Goal: Task Accomplishment & Management: Manage account settings

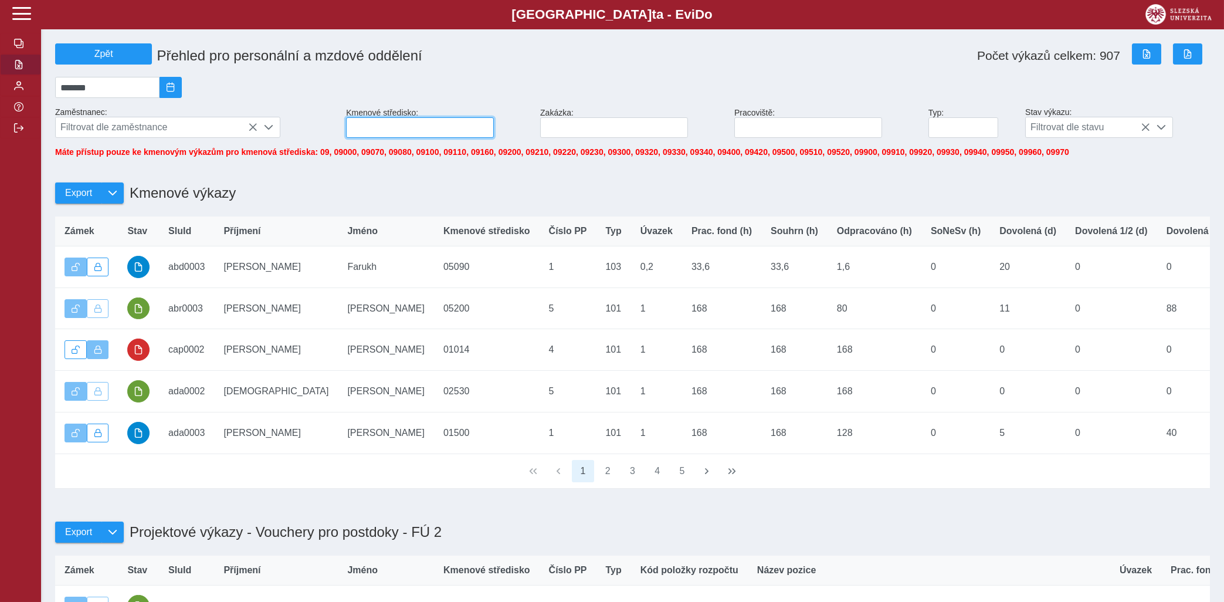
click at [409, 138] on input at bounding box center [420, 127] width 148 height 21
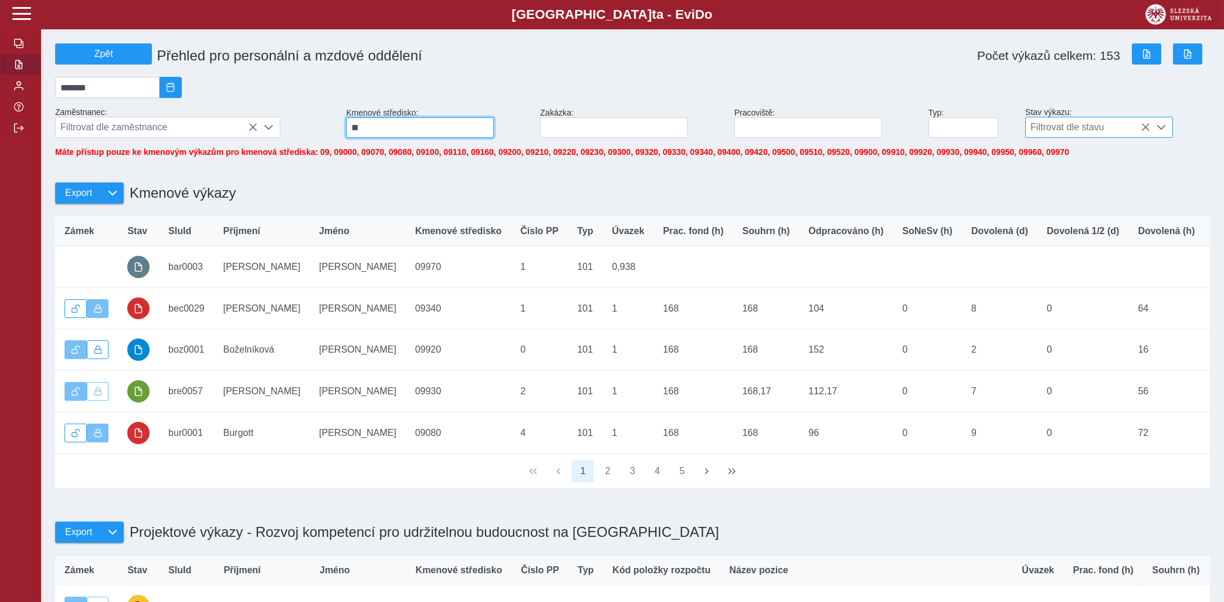
type input "**"
click at [1157, 125] on div at bounding box center [1161, 127] width 22 height 20
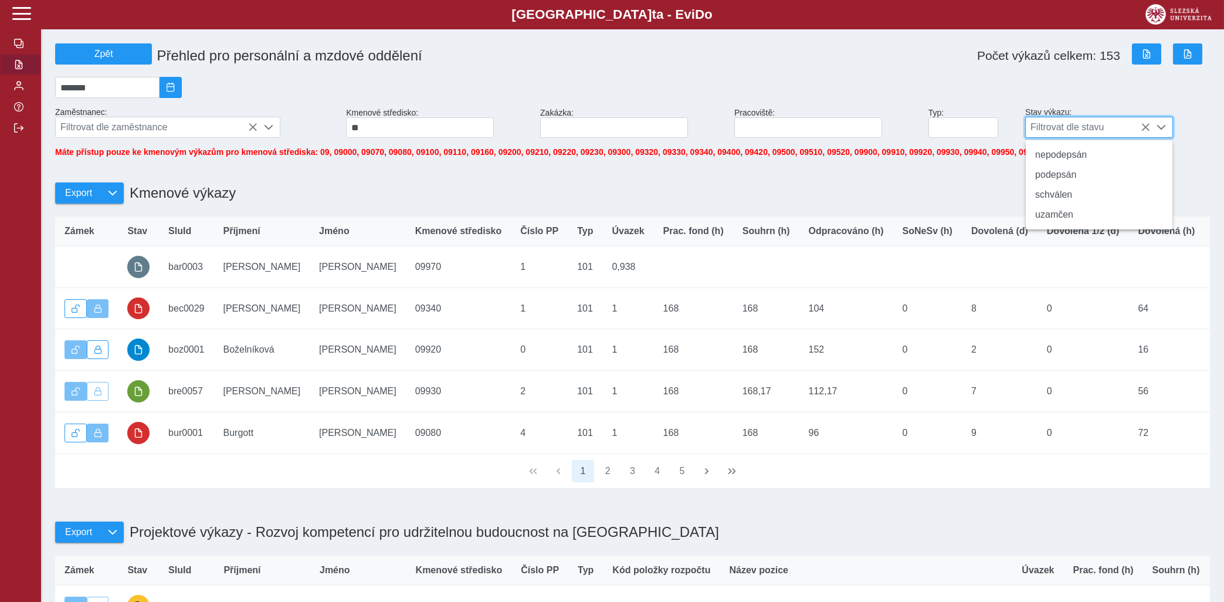
scroll to position [6, 47]
click at [1051, 204] on li "schválen" at bounding box center [1098, 195] width 147 height 20
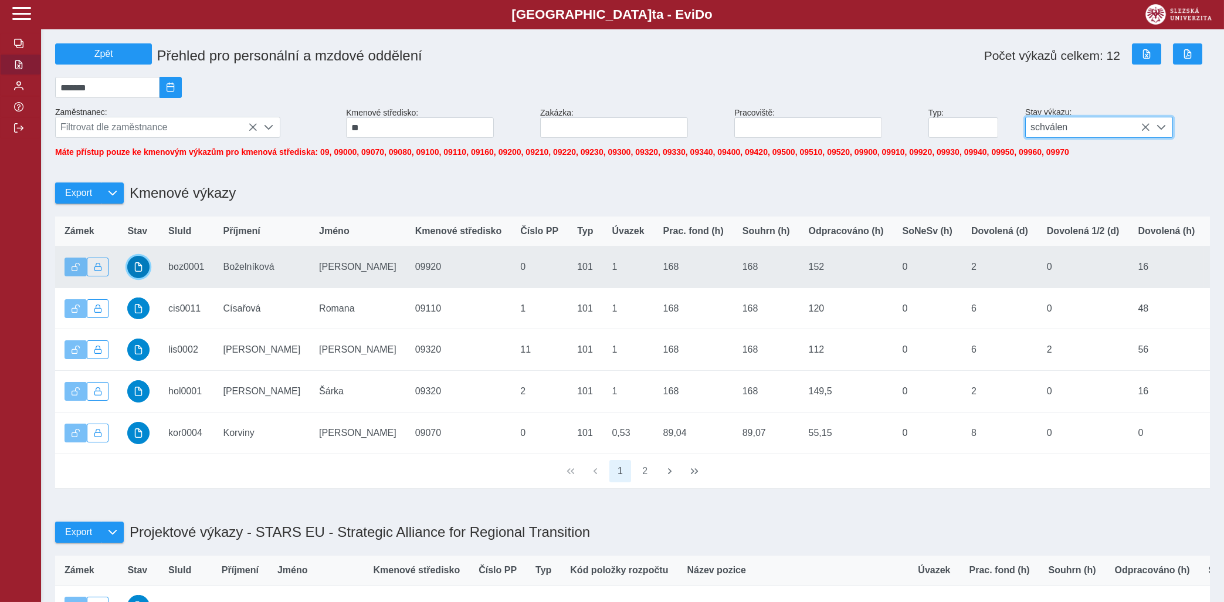
click at [138, 271] on span "button" at bounding box center [138, 266] width 9 height 9
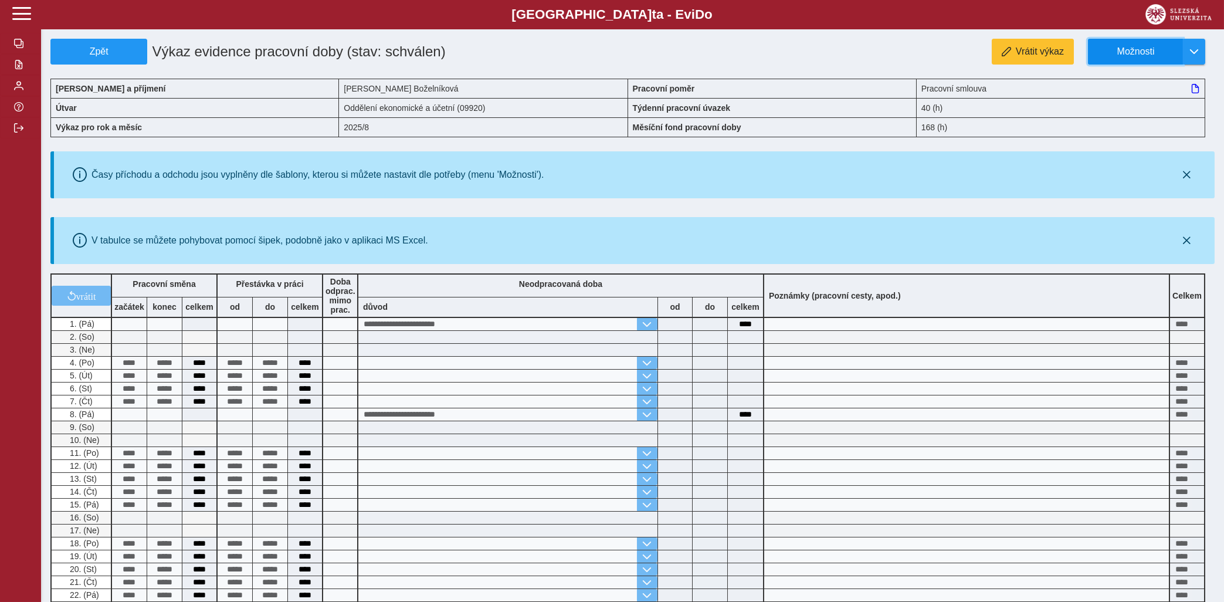
click at [1130, 50] on span "Možnosti" at bounding box center [1136, 51] width 76 height 11
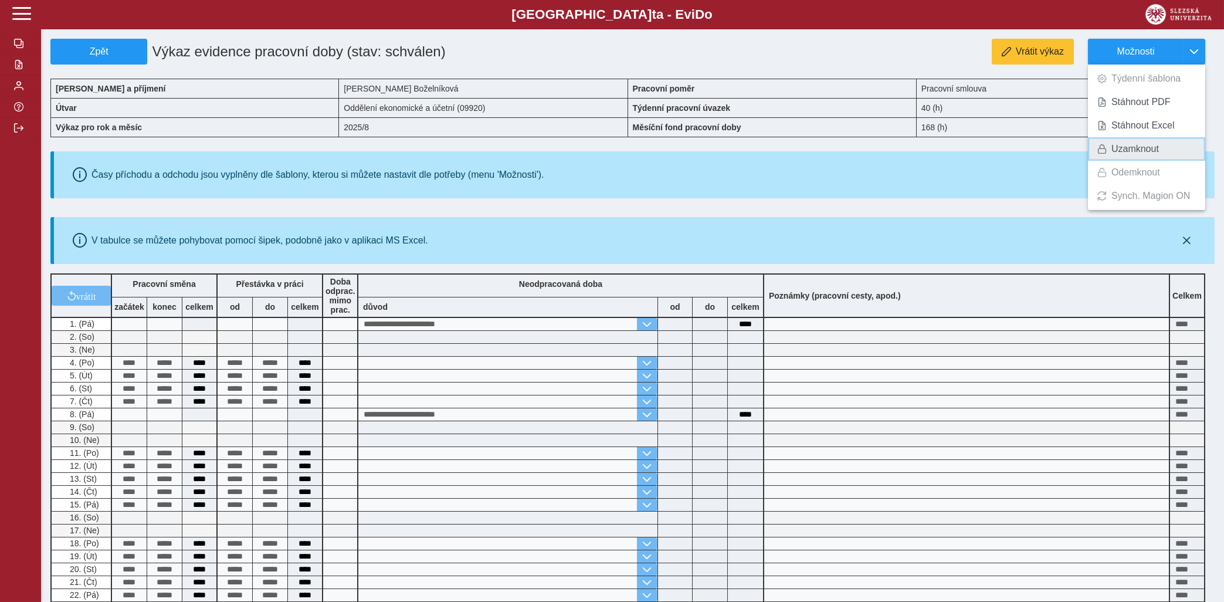
click at [1125, 152] on span "Uzamknout" at bounding box center [1134, 148] width 47 height 9
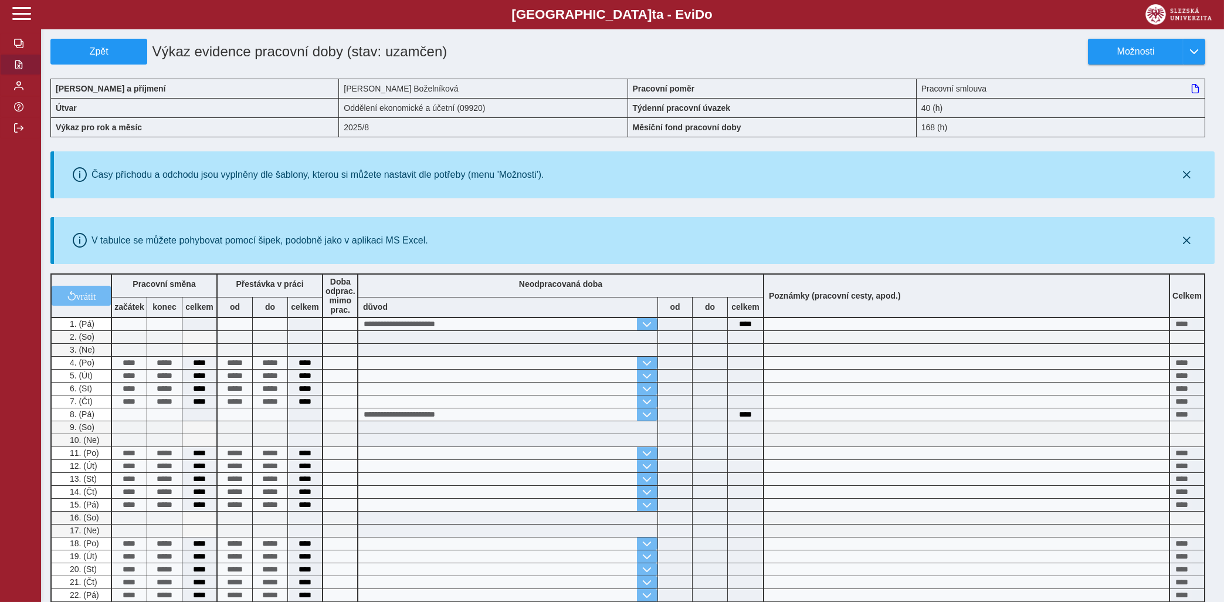
click at [26, 75] on button "button" at bounding box center [20, 64] width 41 height 21
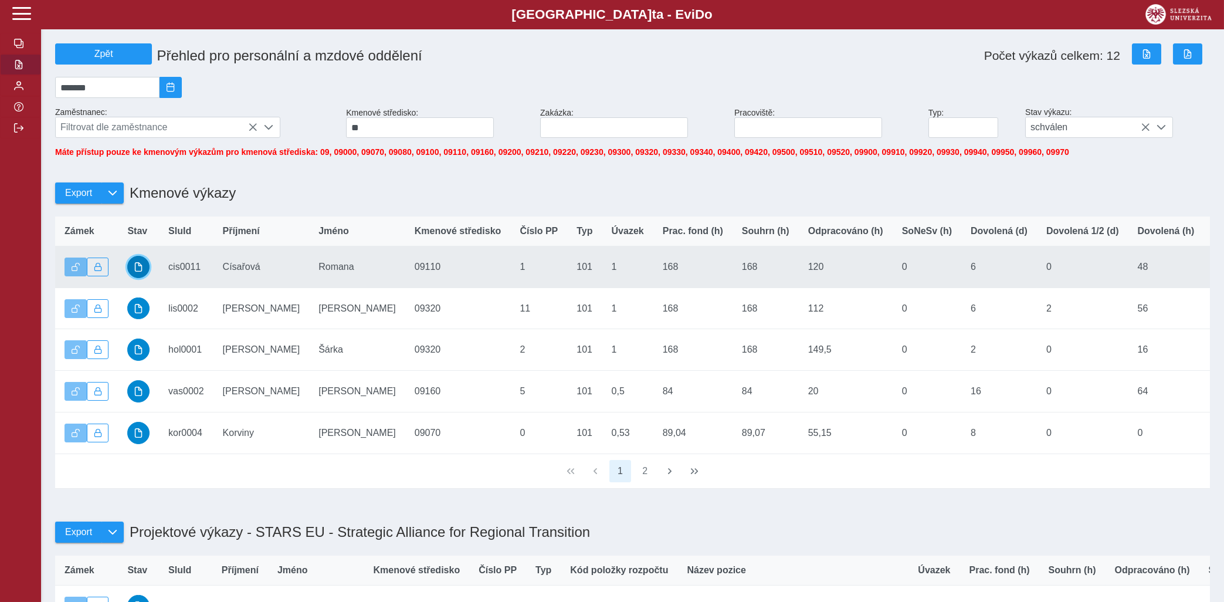
click at [137, 271] on span "button" at bounding box center [138, 266] width 9 height 9
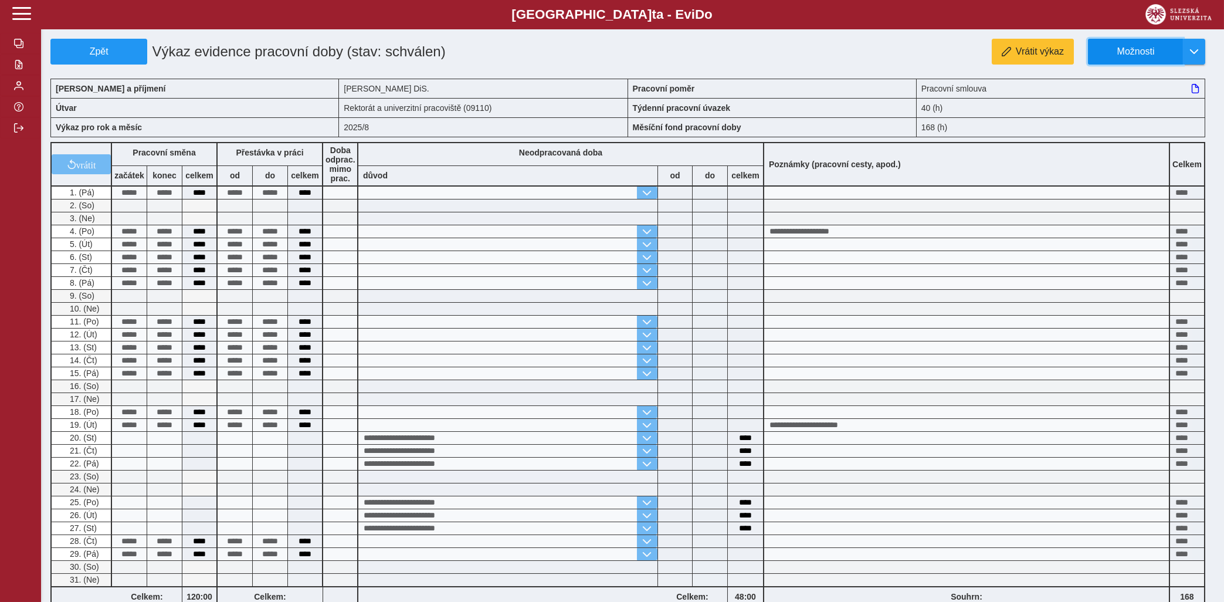
click at [1129, 50] on span "Možnosti" at bounding box center [1136, 51] width 76 height 11
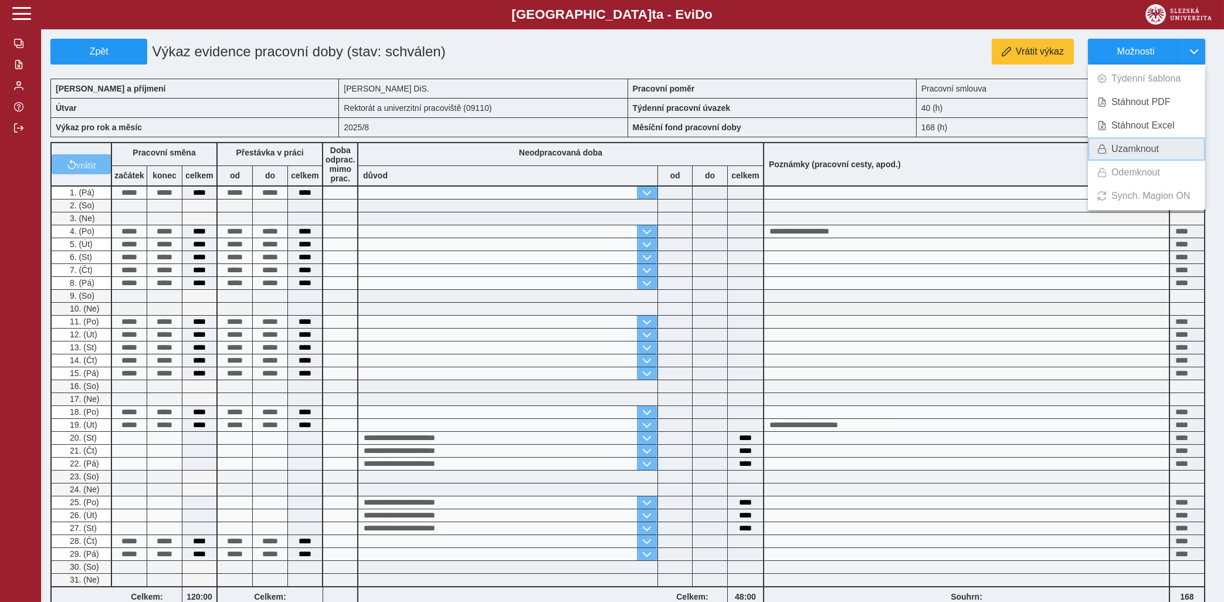
click at [1110, 145] on link "Uzamknout" at bounding box center [1146, 148] width 117 height 23
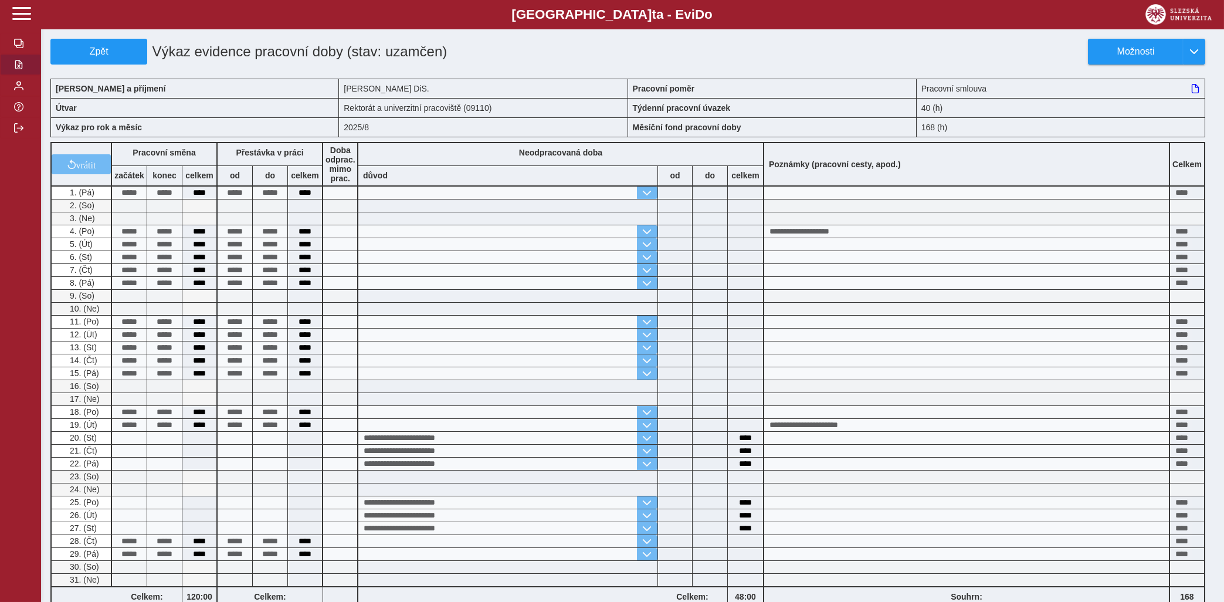
click at [15, 75] on button "button" at bounding box center [20, 64] width 41 height 21
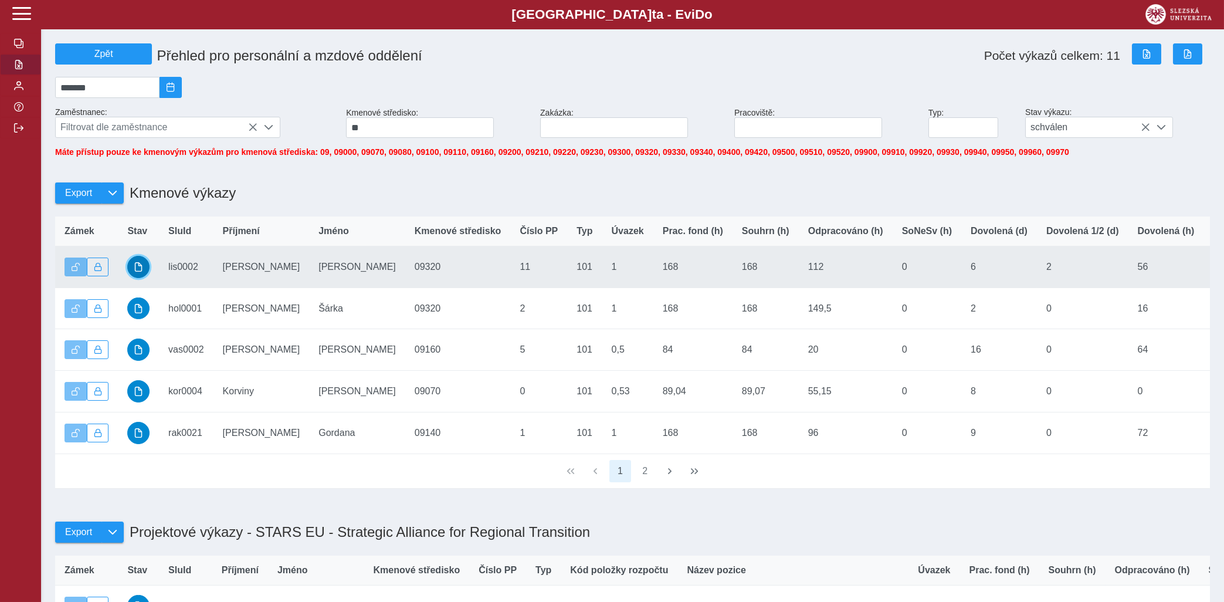
click at [141, 271] on span "button" at bounding box center [138, 266] width 9 height 9
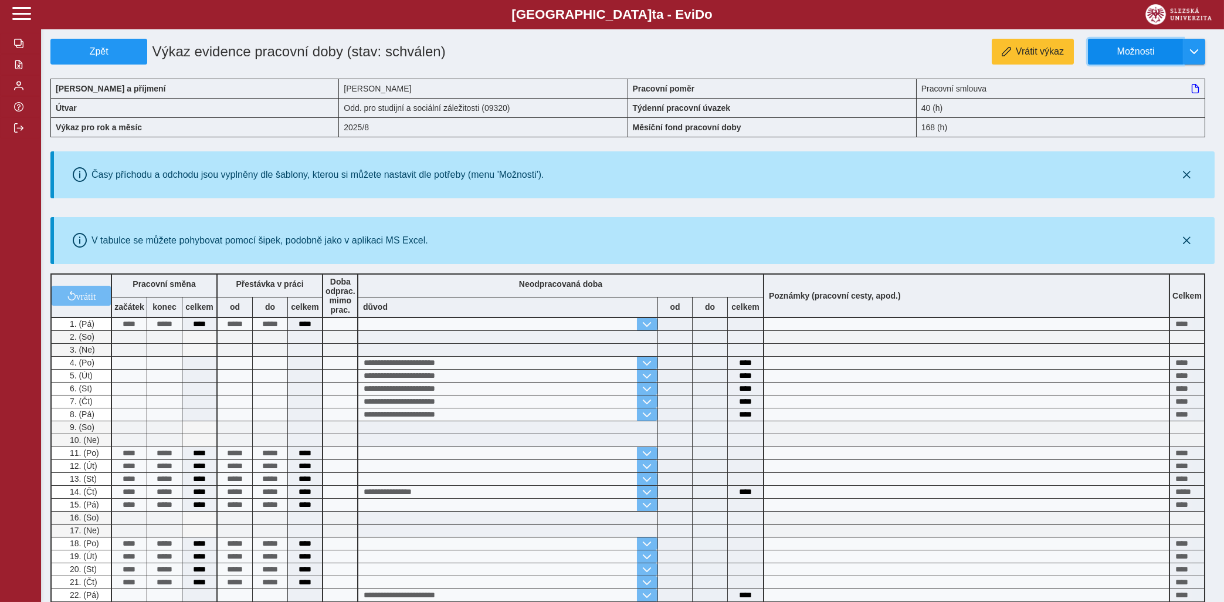
click at [1127, 55] on span "Možnosti" at bounding box center [1136, 51] width 76 height 11
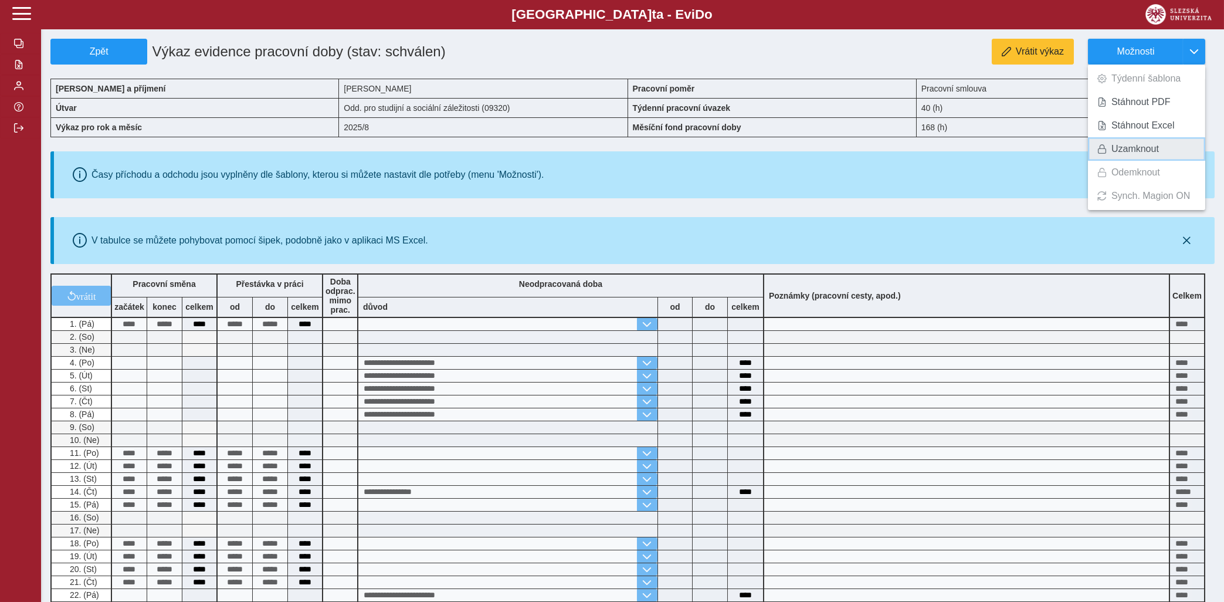
click at [1110, 151] on link "Uzamknout" at bounding box center [1146, 148] width 117 height 23
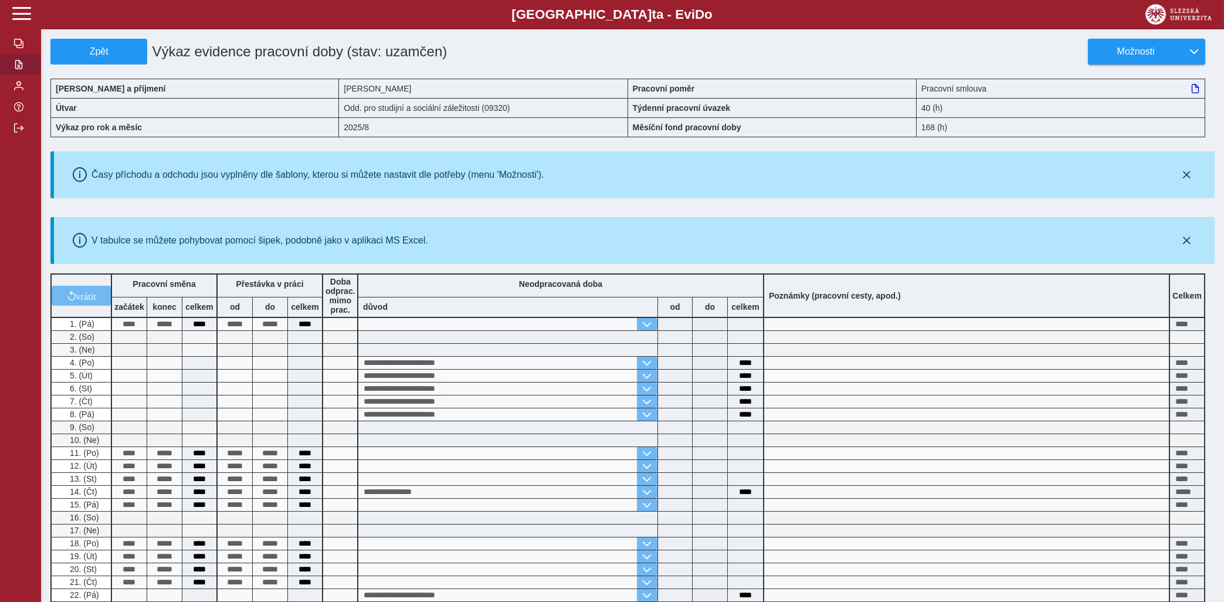
click at [23, 75] on button "button" at bounding box center [20, 64] width 41 height 21
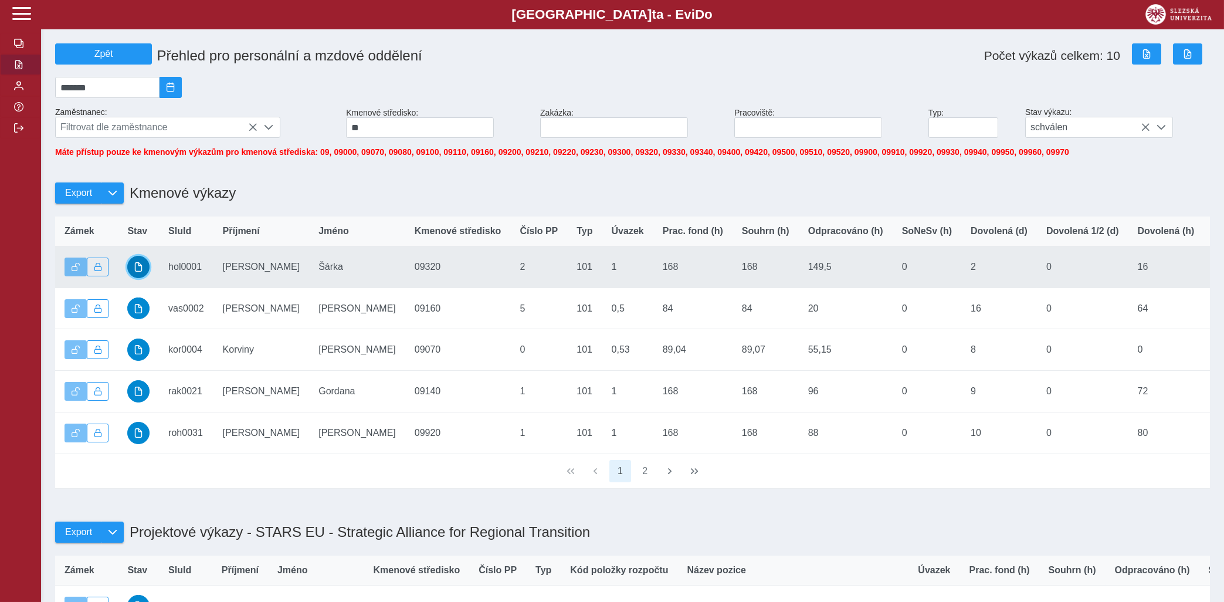
click at [133, 271] on button "button" at bounding box center [138, 267] width 22 height 22
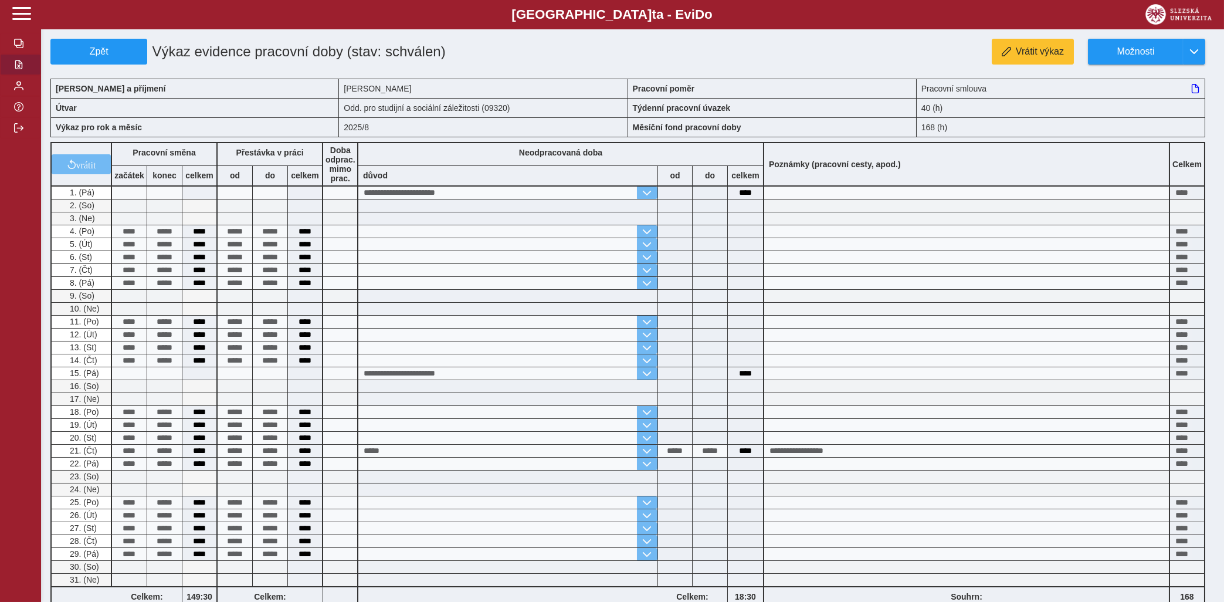
click at [21, 69] on span "button" at bounding box center [18, 64] width 9 height 9
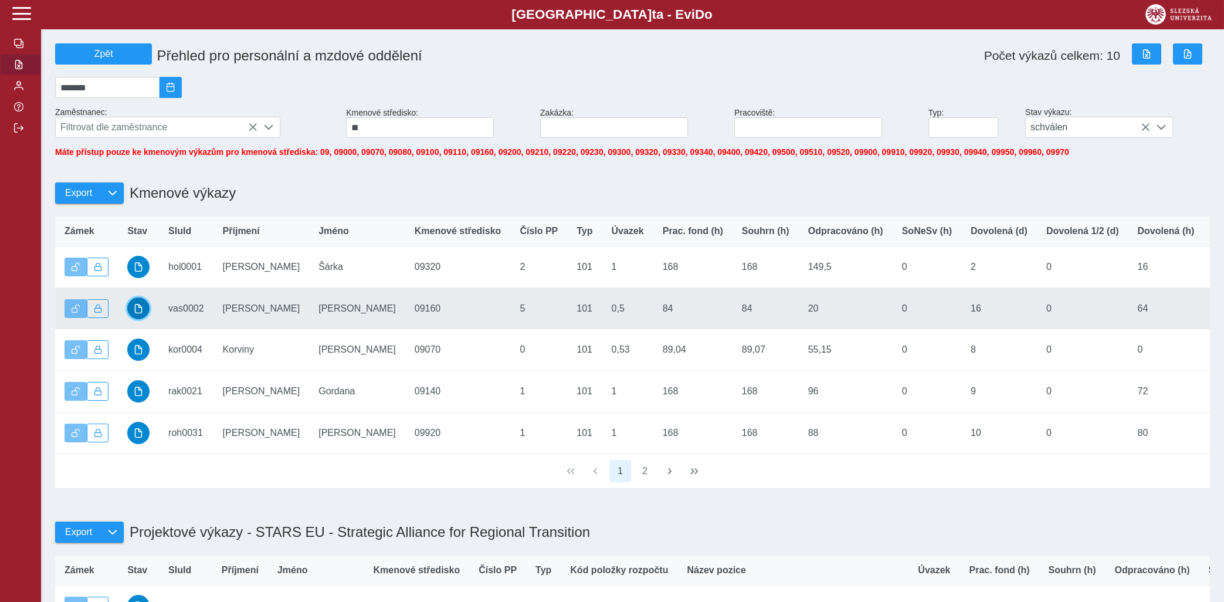
click at [130, 314] on button "button" at bounding box center [138, 308] width 22 height 22
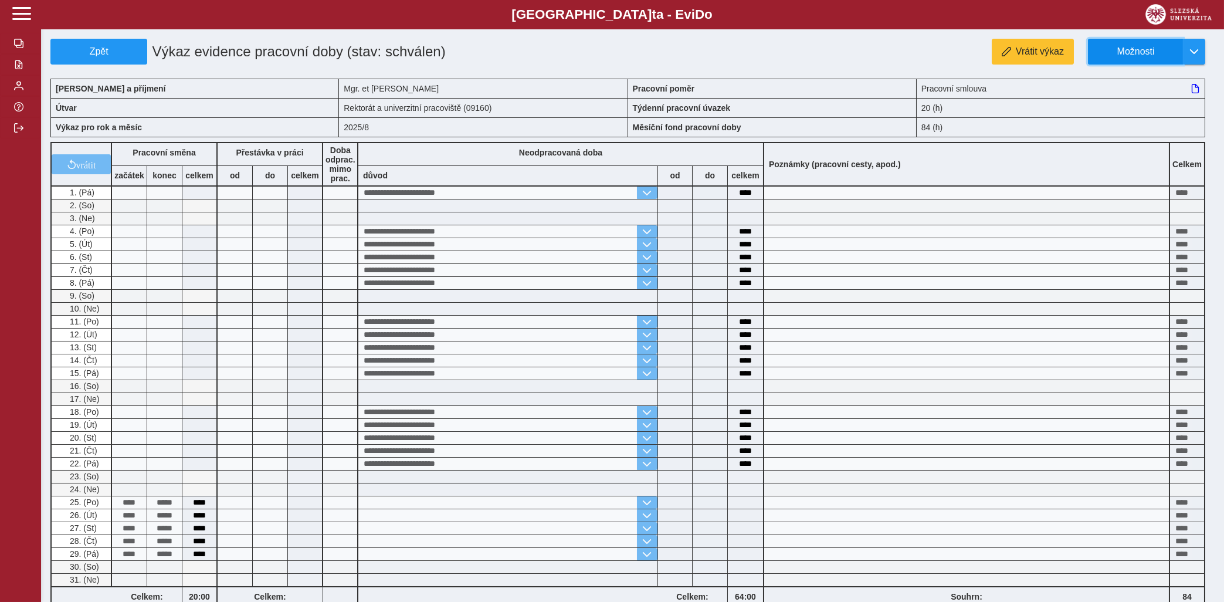
click at [1127, 46] on span "Možnosti" at bounding box center [1136, 51] width 76 height 11
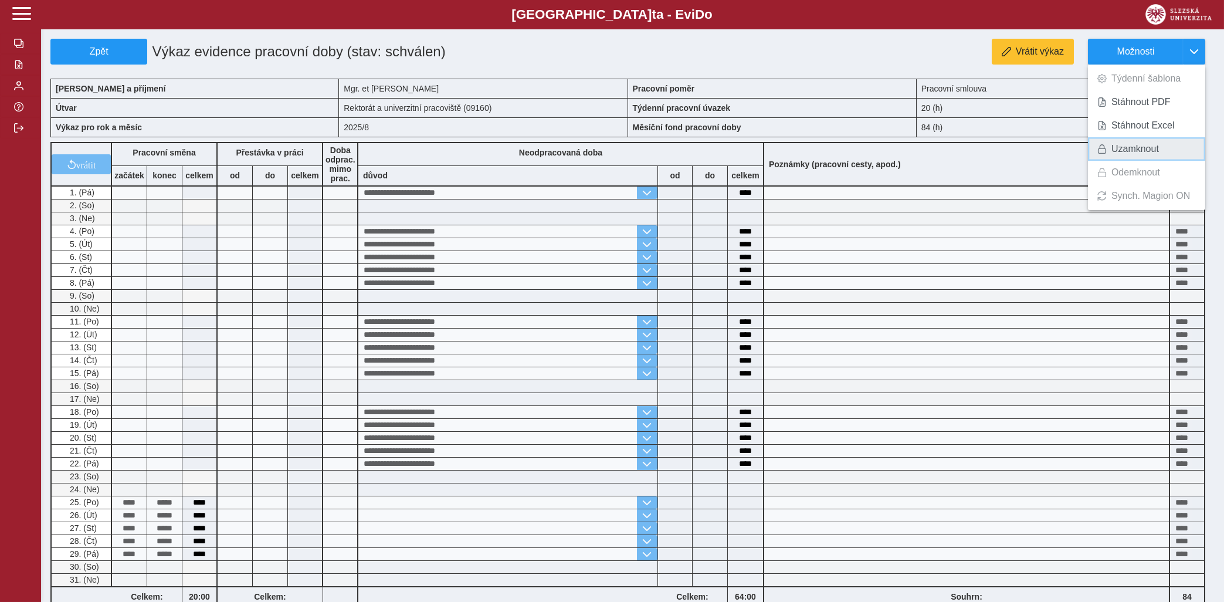
click at [1124, 145] on span "Uzamknout" at bounding box center [1134, 148] width 47 height 9
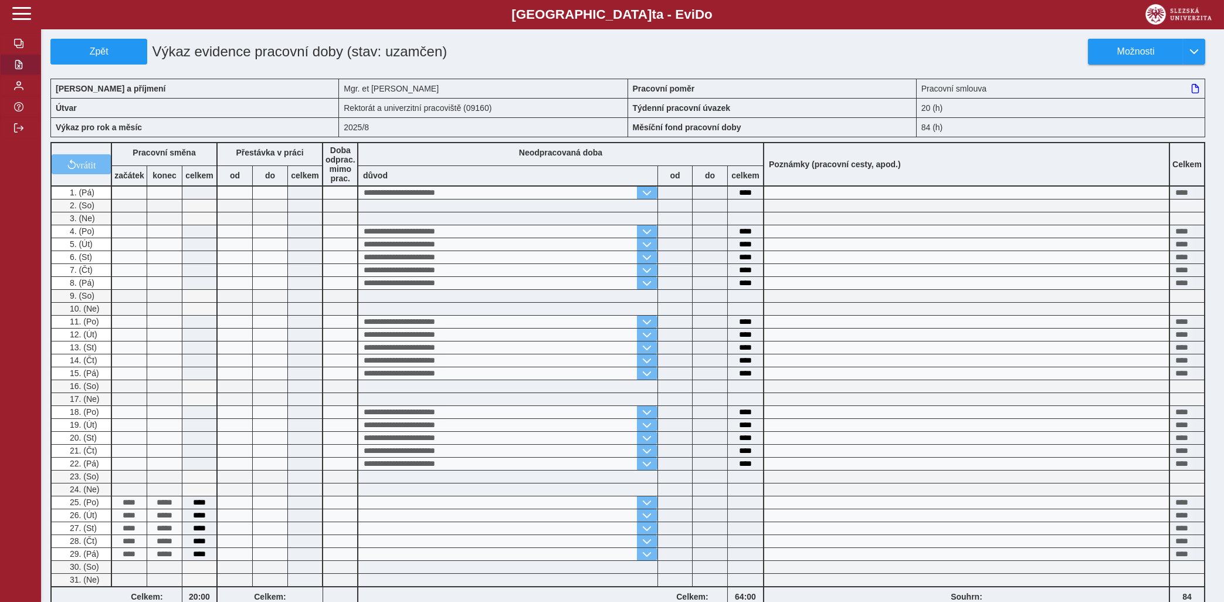
click at [21, 69] on span "button" at bounding box center [18, 64] width 9 height 9
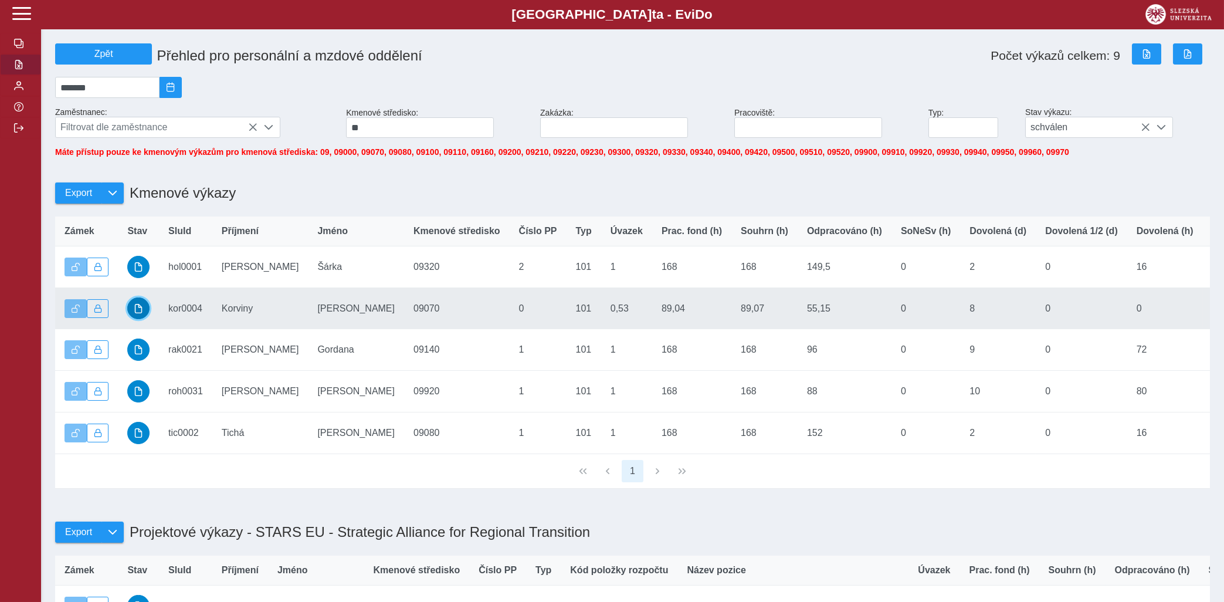
click at [144, 315] on button "button" at bounding box center [138, 308] width 22 height 22
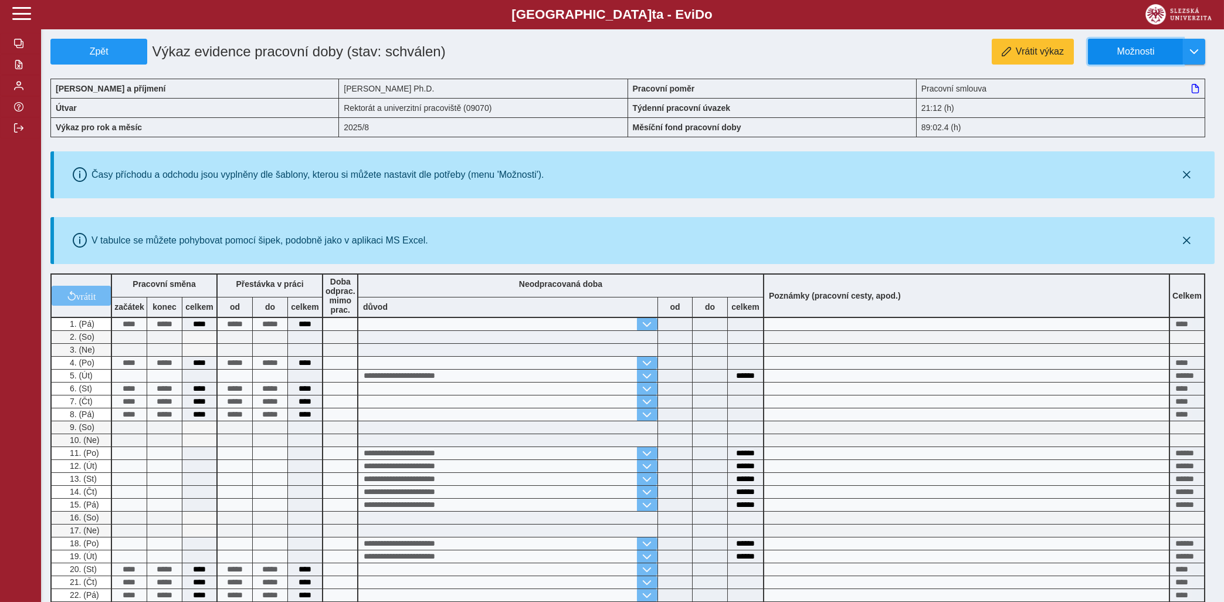
click at [1143, 51] on span "Možnosti" at bounding box center [1136, 51] width 76 height 11
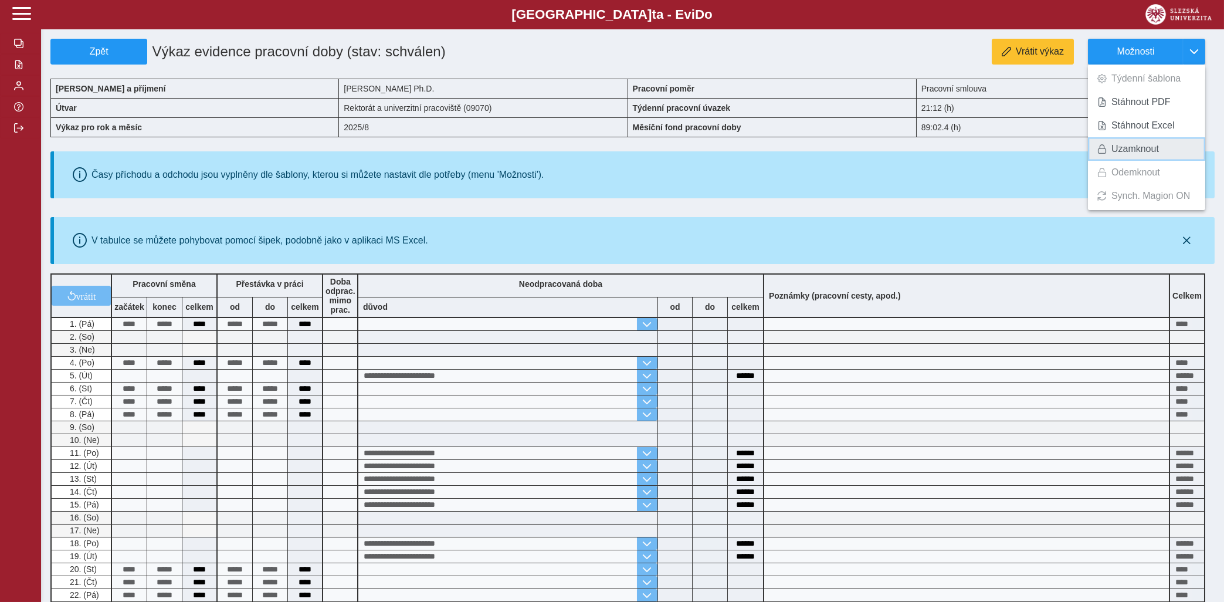
click at [1120, 148] on span "Uzamknout" at bounding box center [1134, 148] width 47 height 9
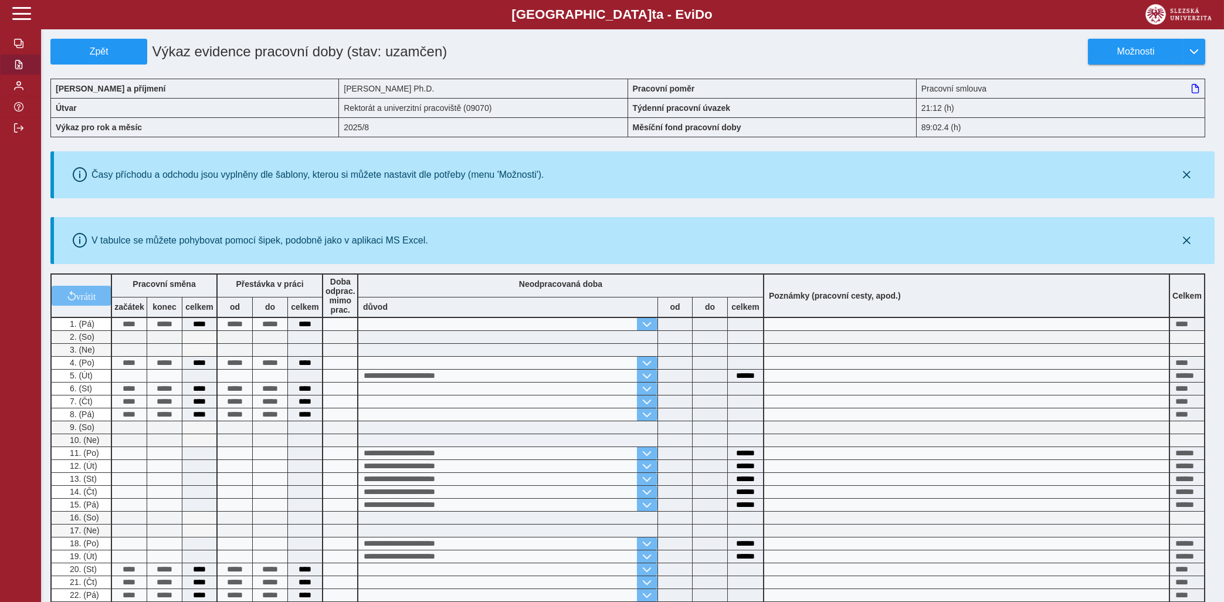
click at [16, 75] on button "button" at bounding box center [20, 64] width 41 height 21
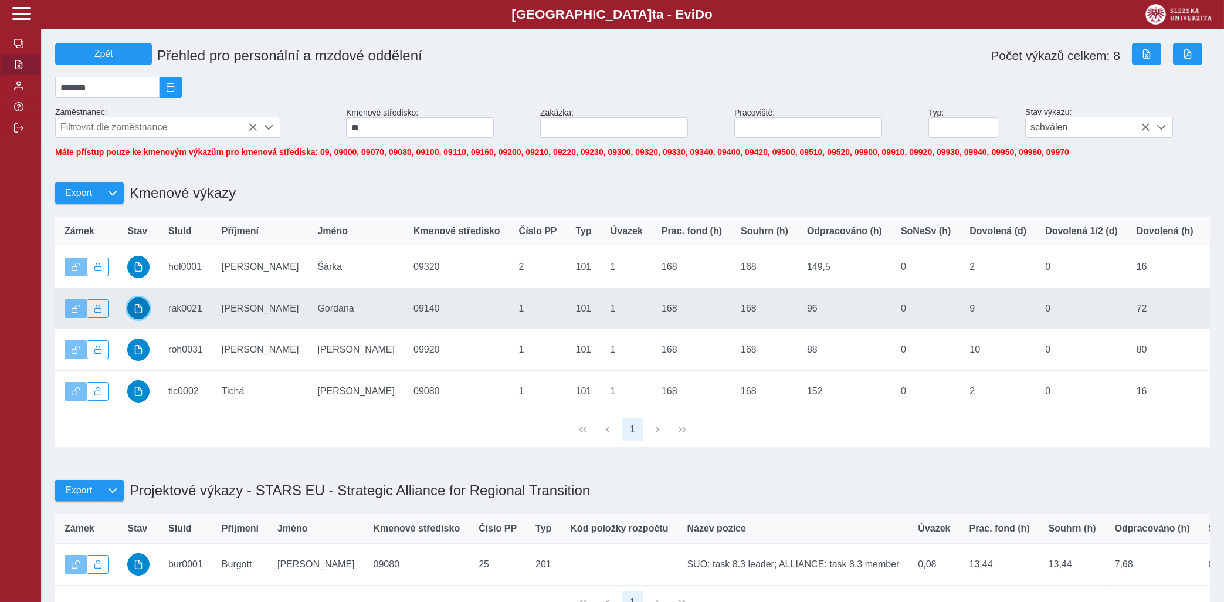
click at [141, 313] on span "button" at bounding box center [138, 308] width 9 height 9
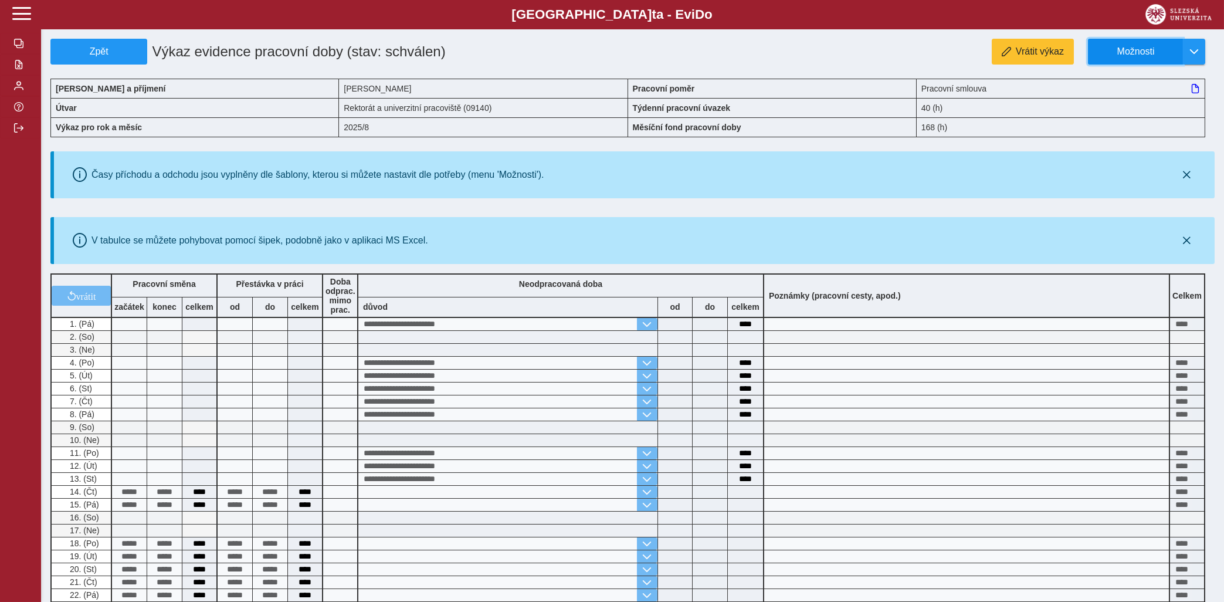
click at [1149, 49] on span "Možnosti" at bounding box center [1136, 51] width 76 height 11
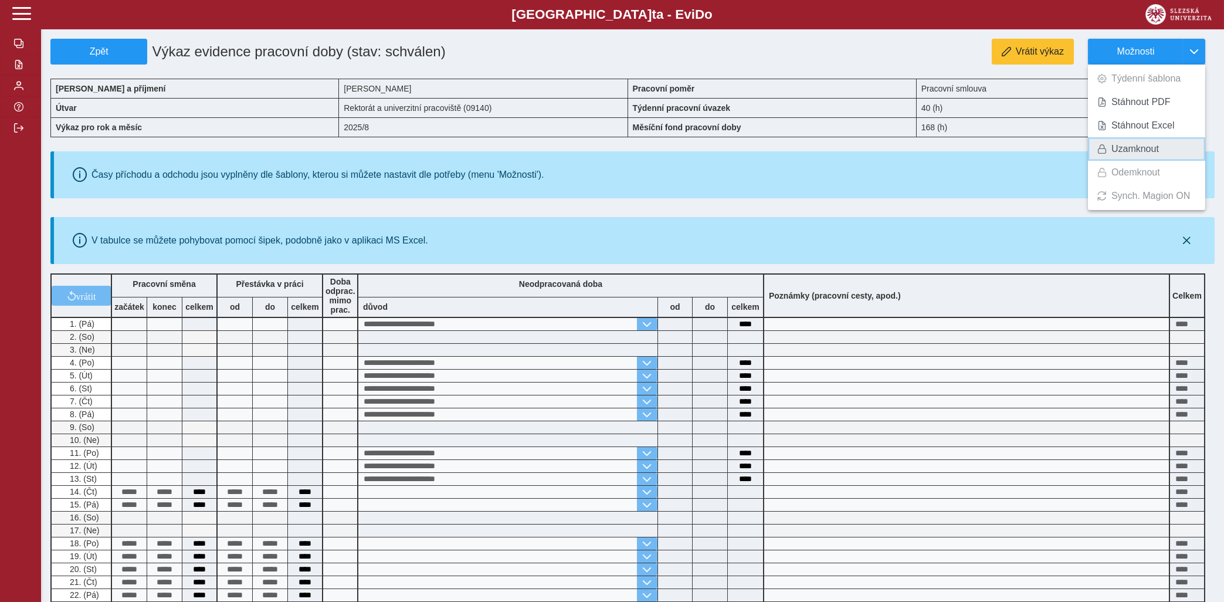
click at [1126, 148] on span "Uzamknout" at bounding box center [1134, 148] width 47 height 9
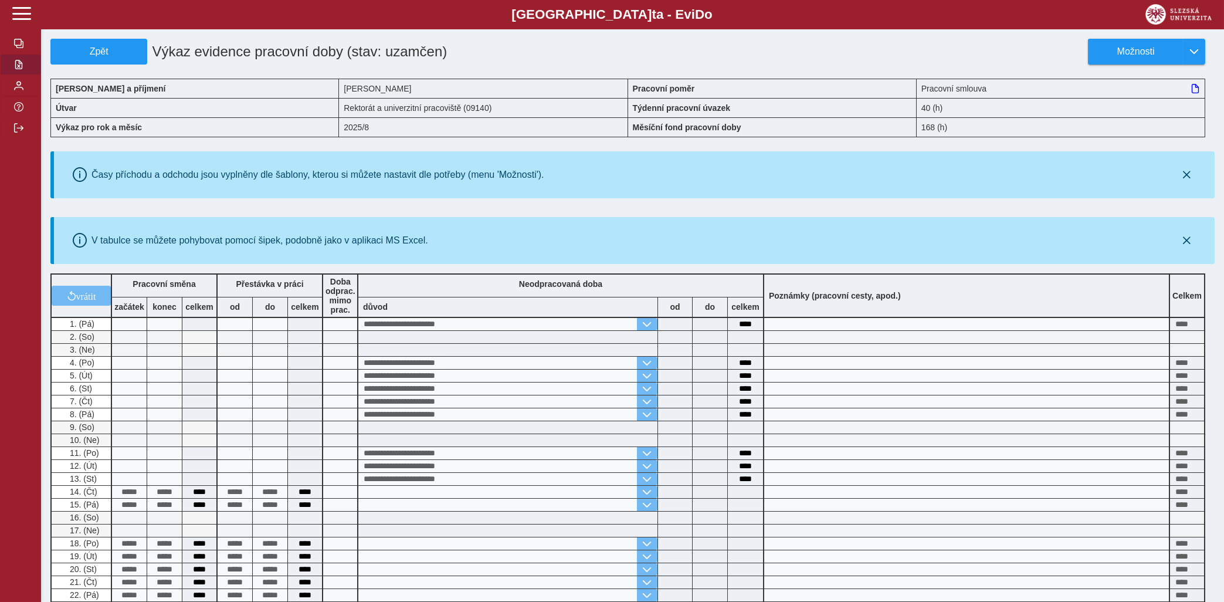
click at [15, 69] on span "button" at bounding box center [18, 64] width 9 height 9
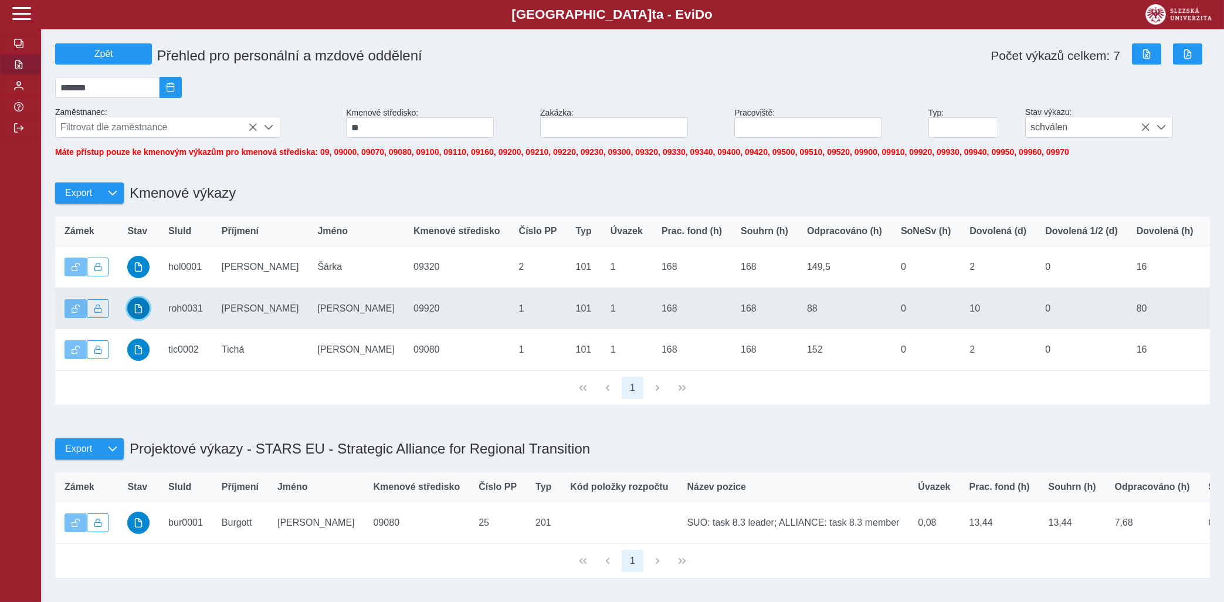
click at [134, 313] on span "button" at bounding box center [138, 308] width 9 height 9
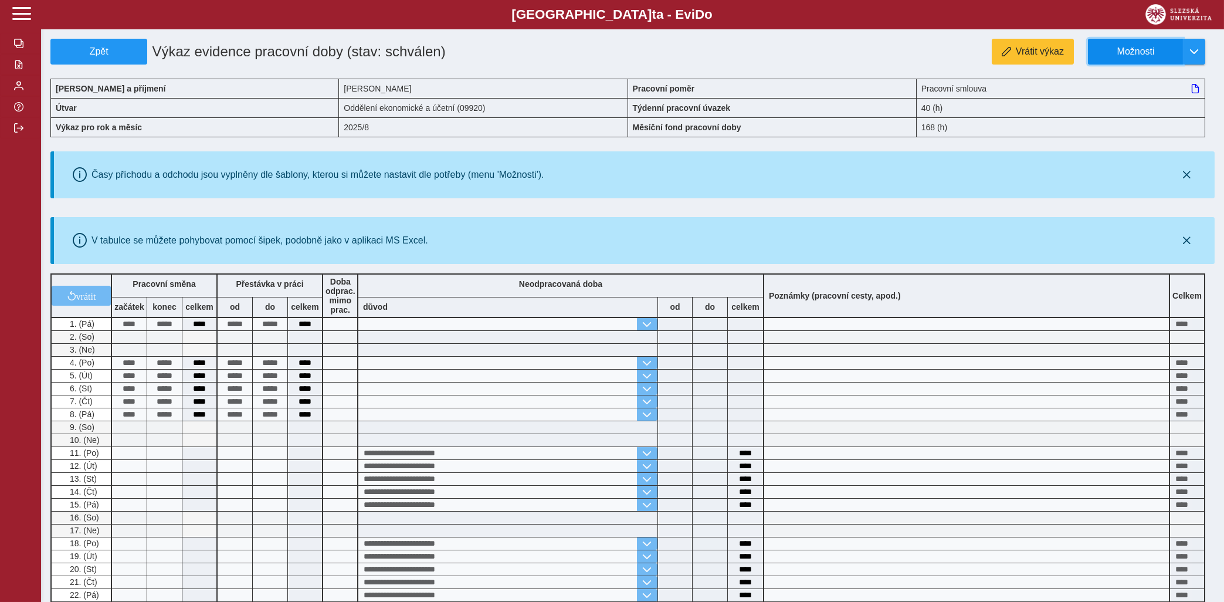
click at [1148, 42] on button "Možnosti" at bounding box center [1135, 52] width 95 height 26
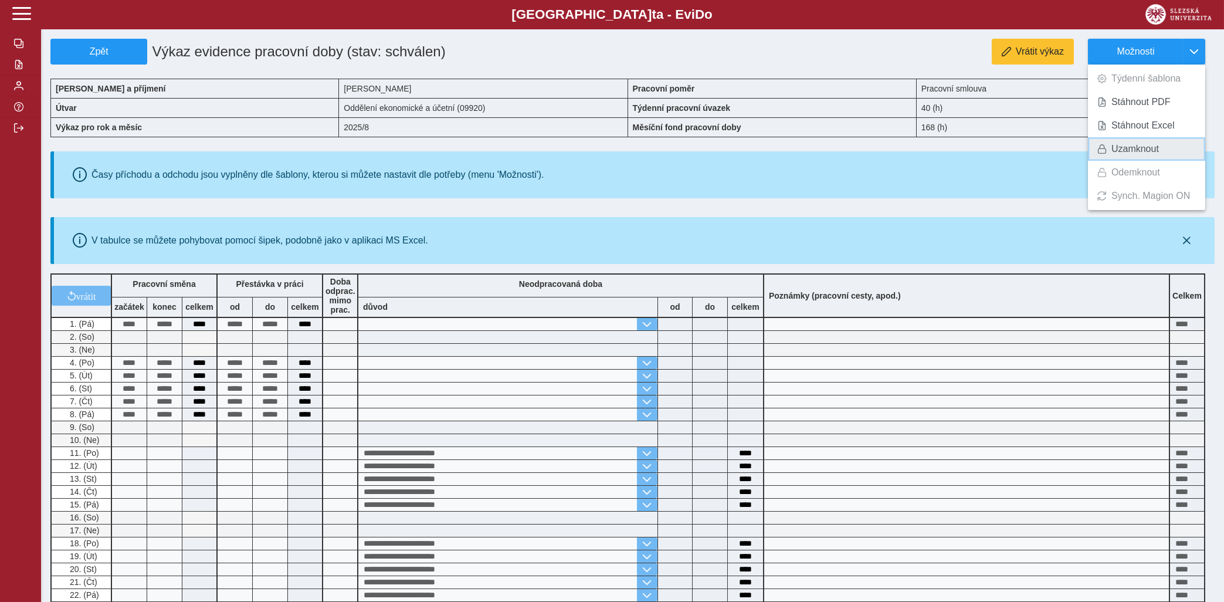
click at [1123, 150] on span "Uzamknout" at bounding box center [1134, 148] width 47 height 9
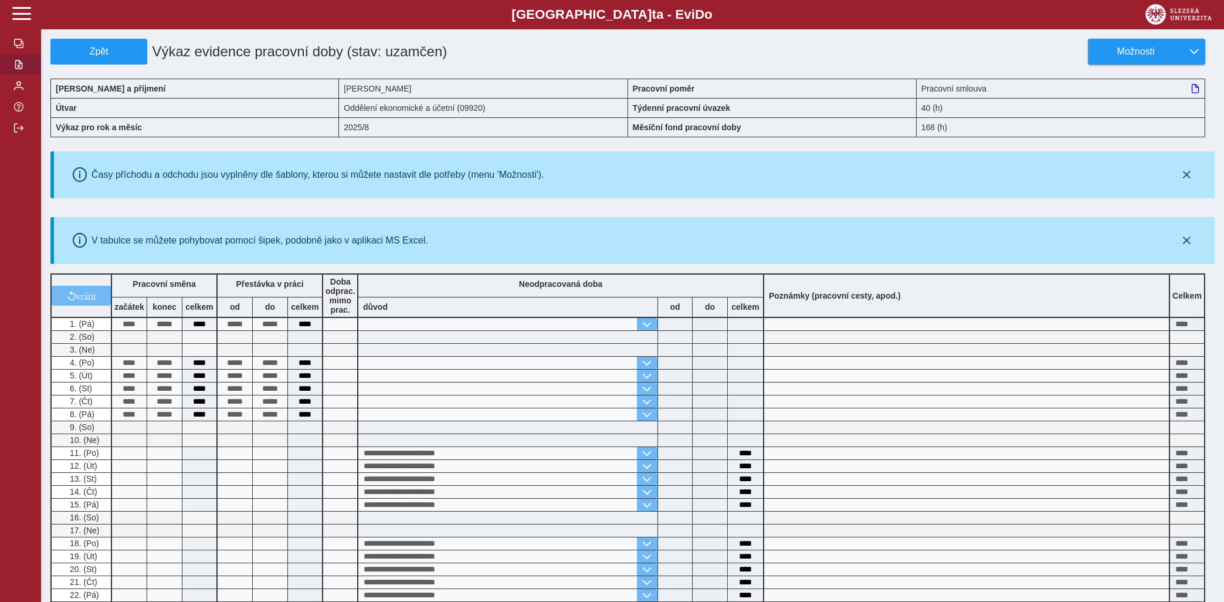
click at [9, 75] on button "button" at bounding box center [20, 64] width 41 height 21
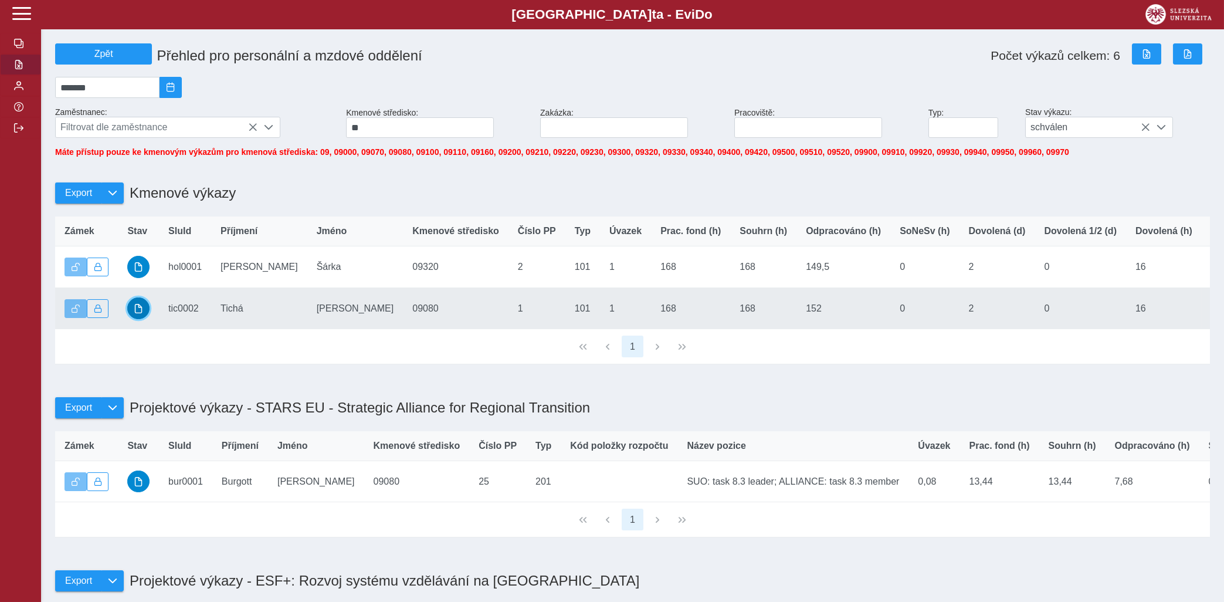
click at [136, 313] on span "button" at bounding box center [138, 308] width 9 height 9
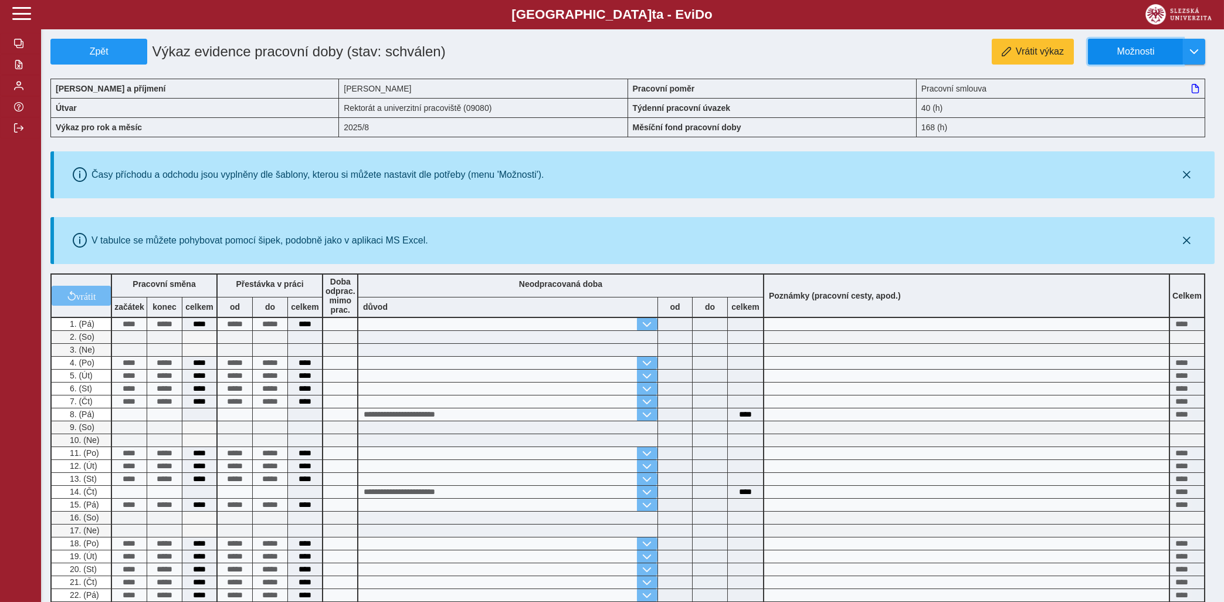
click at [1136, 50] on span "Možnosti" at bounding box center [1136, 51] width 76 height 11
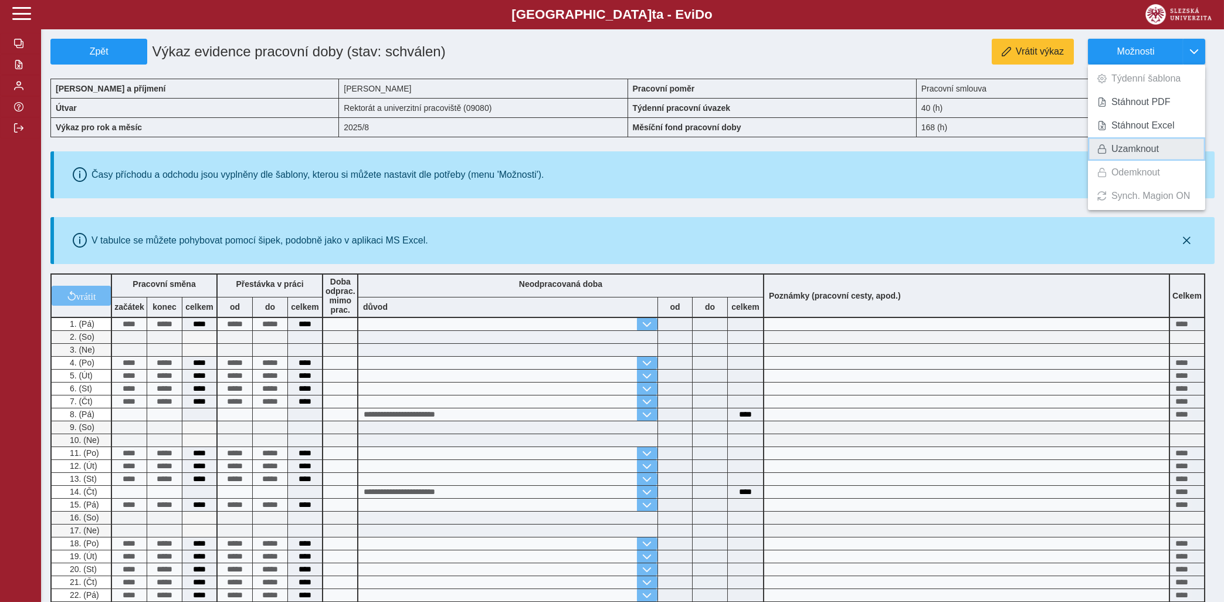
click at [1117, 144] on span "Uzamknout" at bounding box center [1134, 148] width 47 height 9
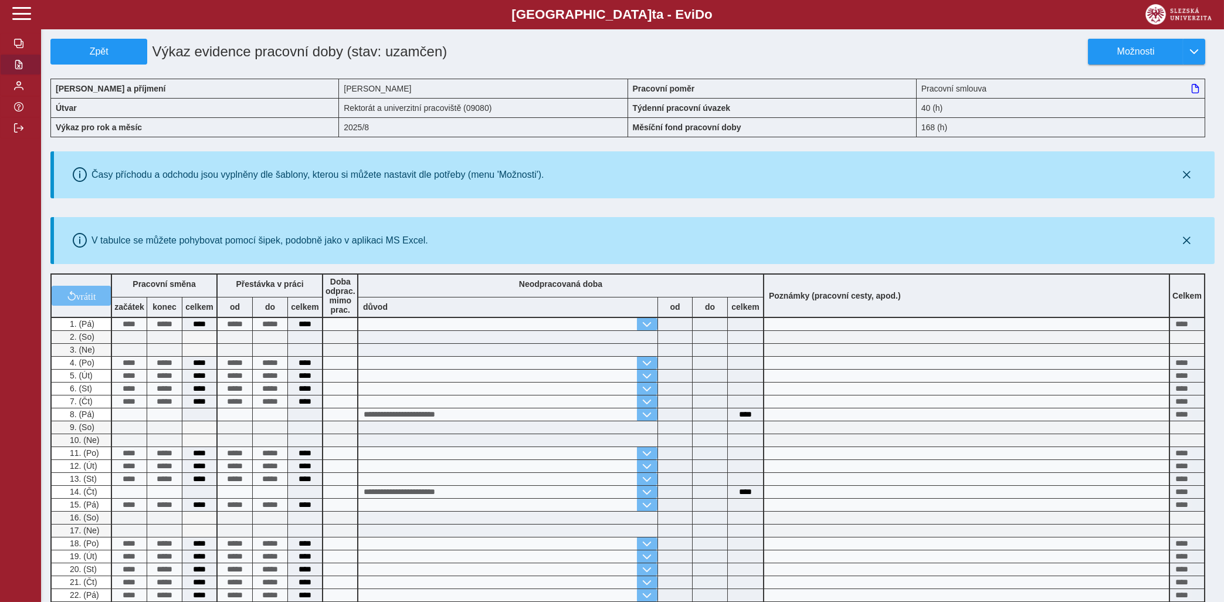
click at [18, 69] on span "button" at bounding box center [18, 64] width 9 height 9
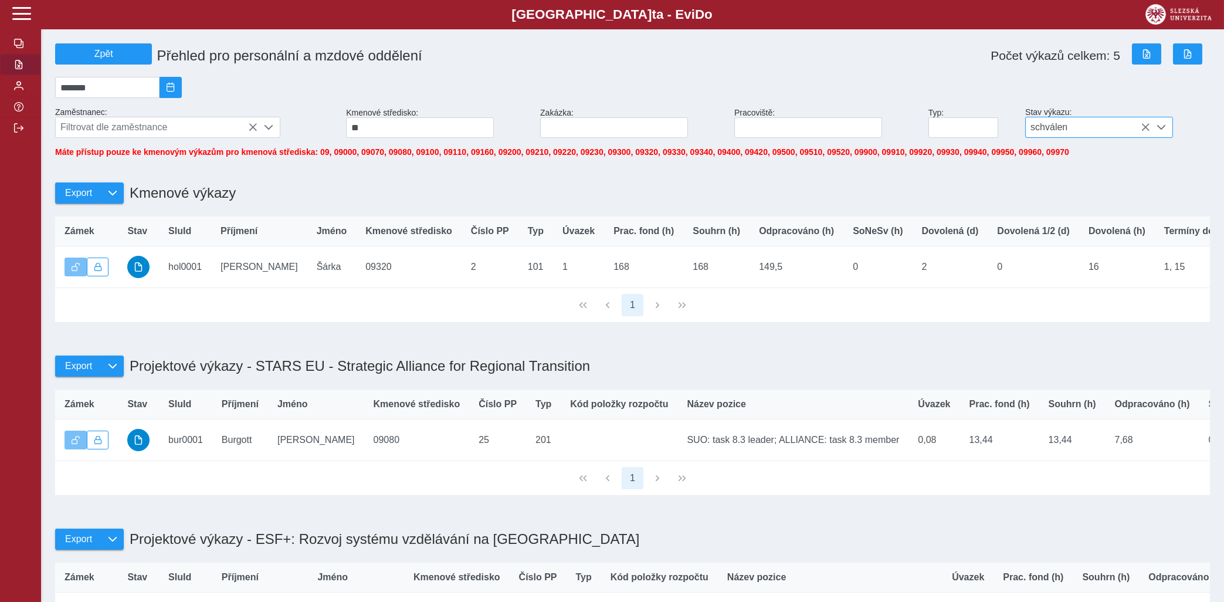
click at [1141, 128] on icon at bounding box center [1144, 127] width 9 height 9
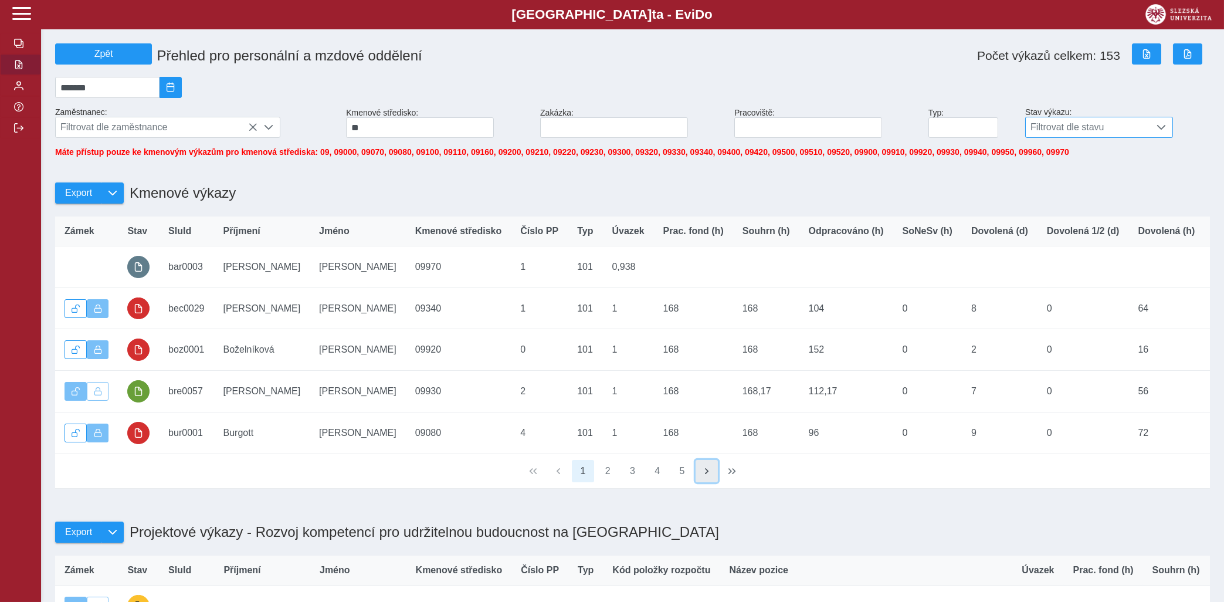
click at [706, 475] on button "button" at bounding box center [706, 471] width 22 height 22
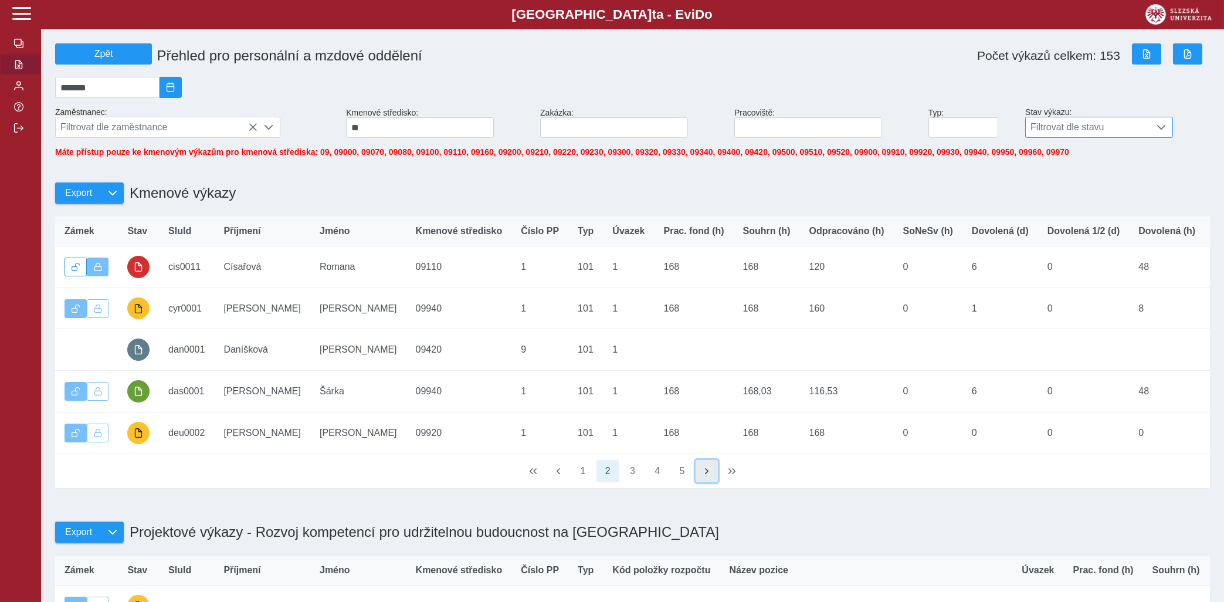
click at [706, 475] on span "button" at bounding box center [706, 470] width 9 height 9
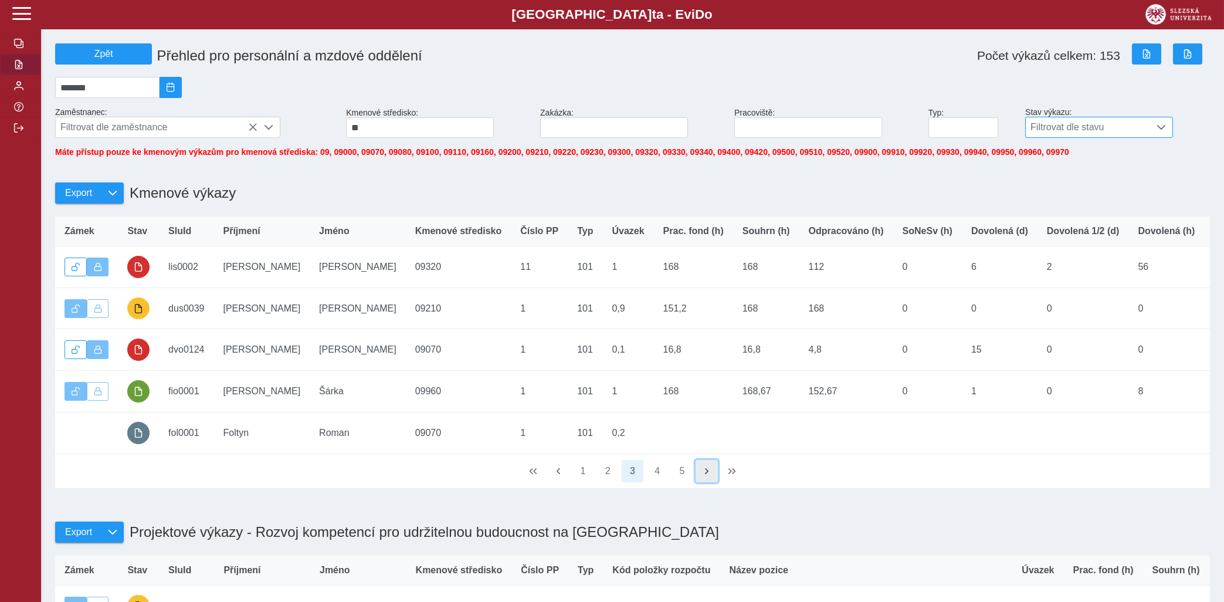
click at [706, 475] on span "button" at bounding box center [706, 470] width 9 height 9
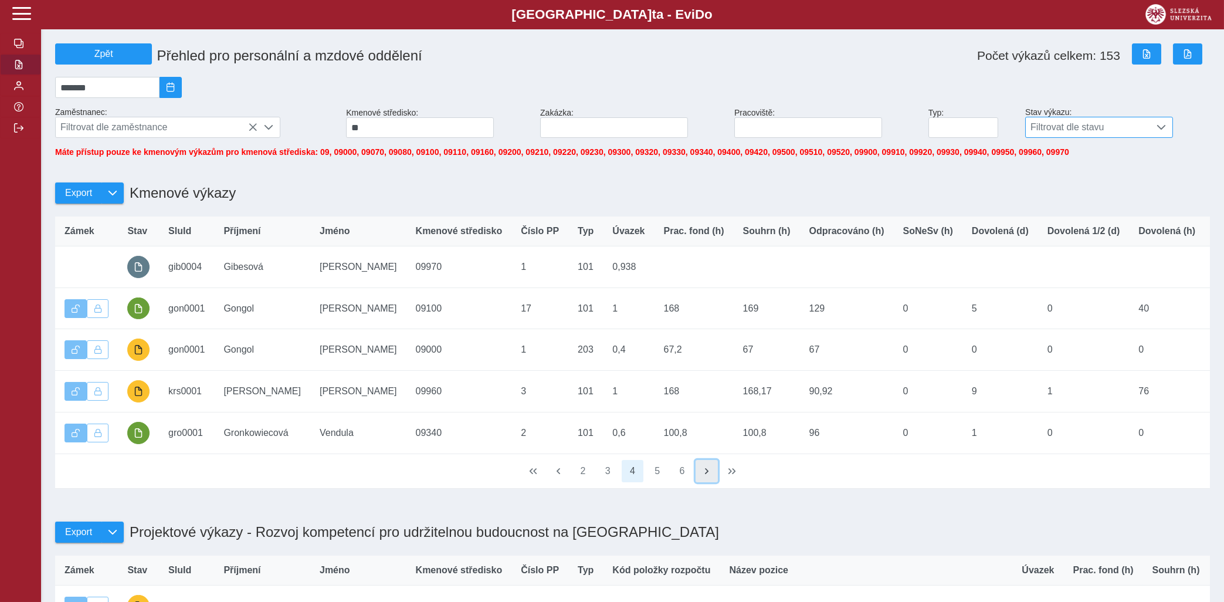
click at [706, 475] on span "button" at bounding box center [706, 470] width 9 height 9
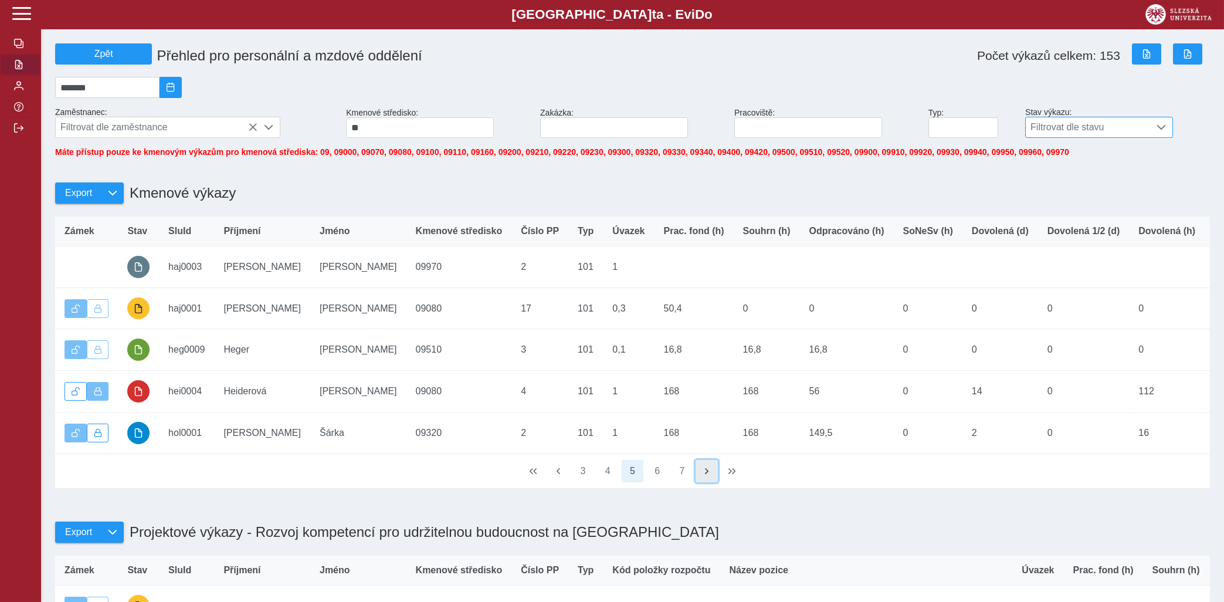
click at [706, 475] on span "button" at bounding box center [706, 470] width 9 height 9
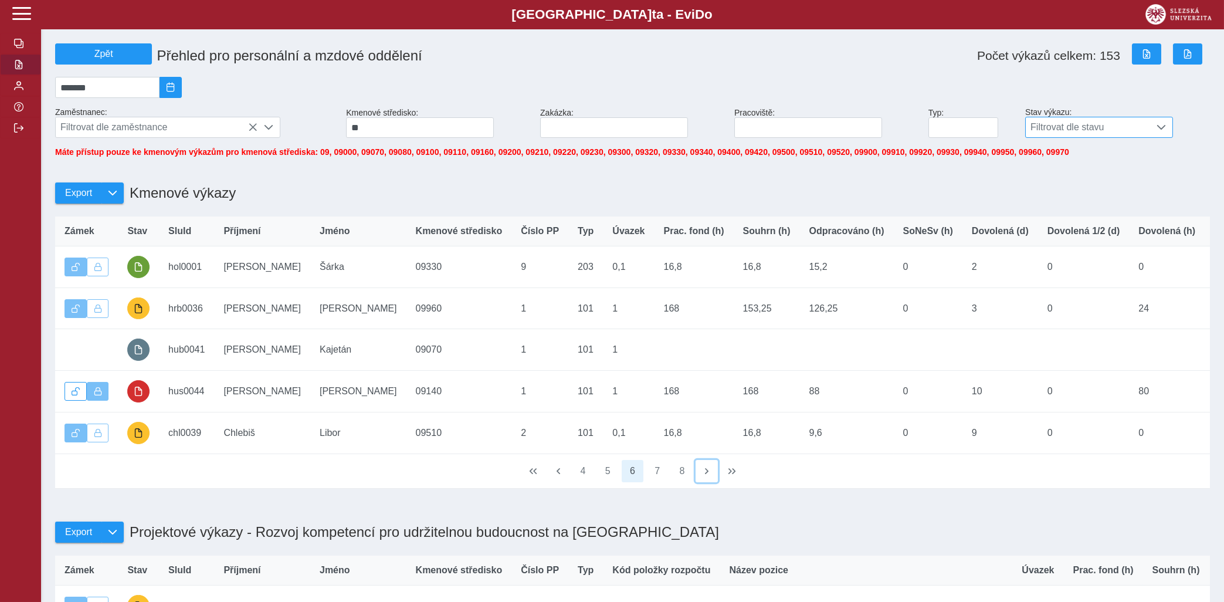
scroll to position [0, 1144]
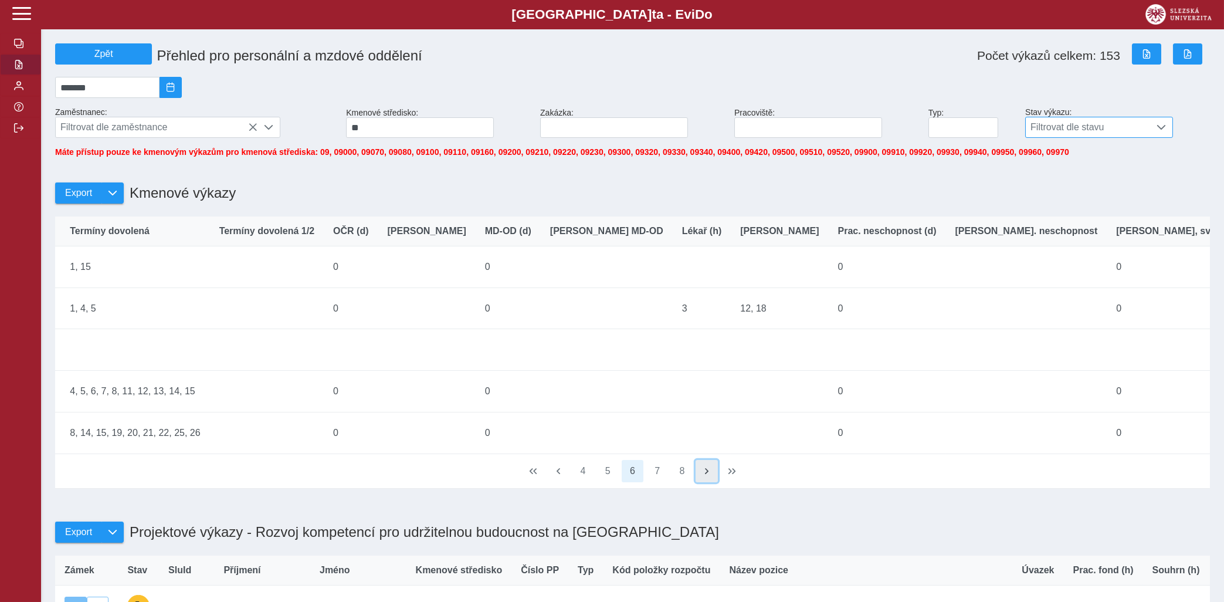
click at [708, 473] on button "button" at bounding box center [706, 471] width 22 height 22
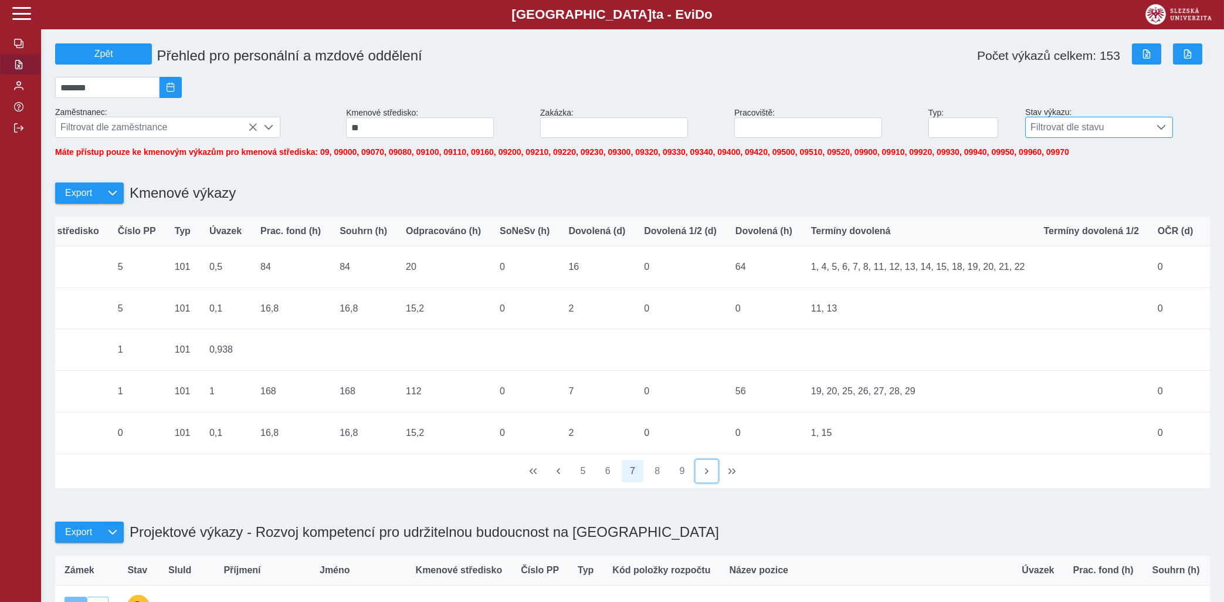
scroll to position [0, 0]
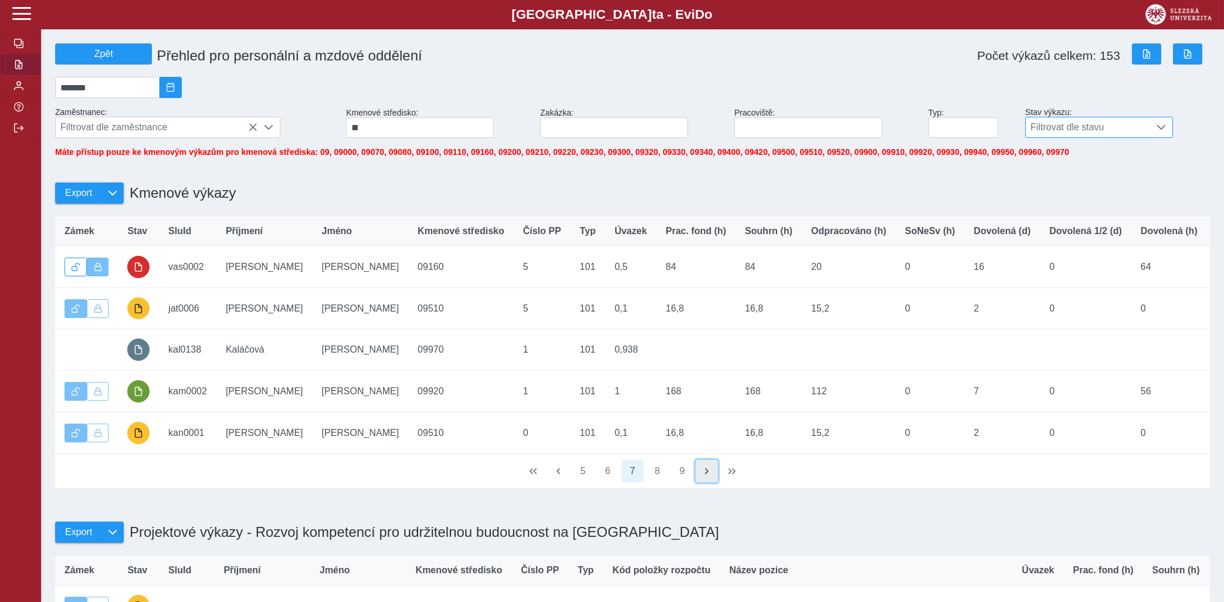
click at [709, 475] on span "button" at bounding box center [706, 470] width 9 height 9
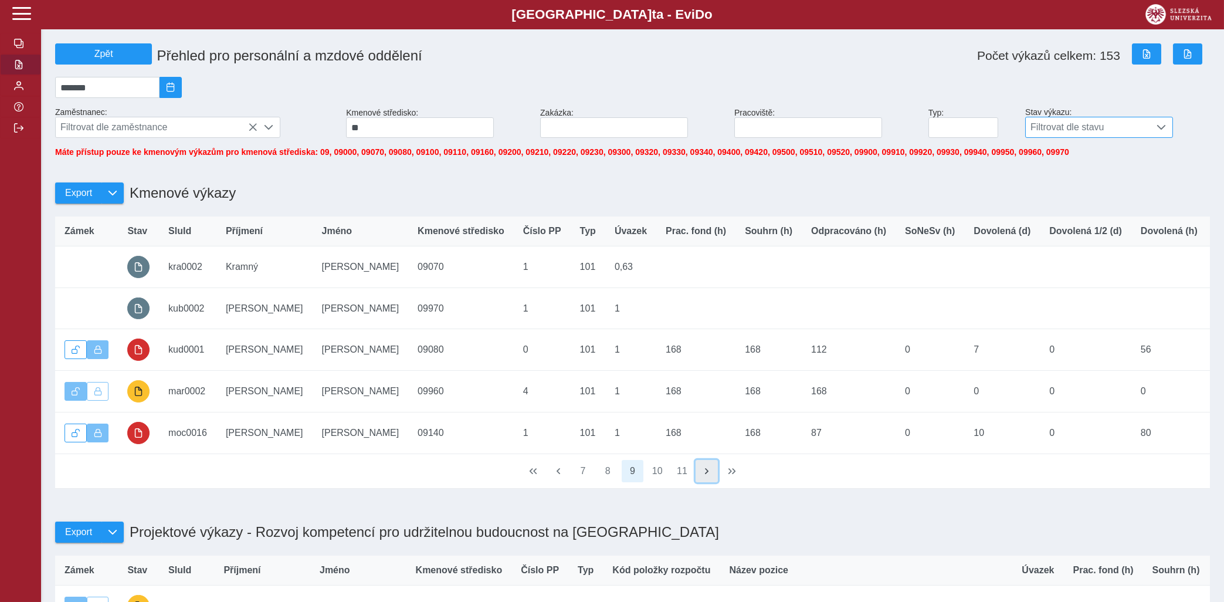
click at [709, 475] on span "button" at bounding box center [706, 470] width 9 height 9
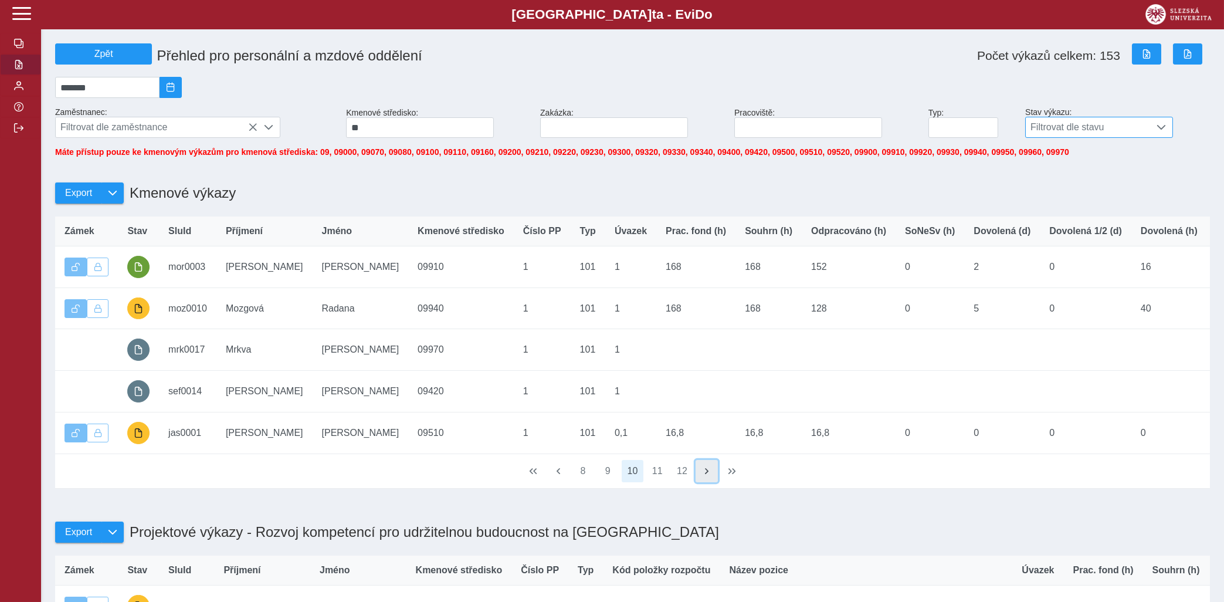
click at [711, 475] on span "button" at bounding box center [706, 470] width 9 height 9
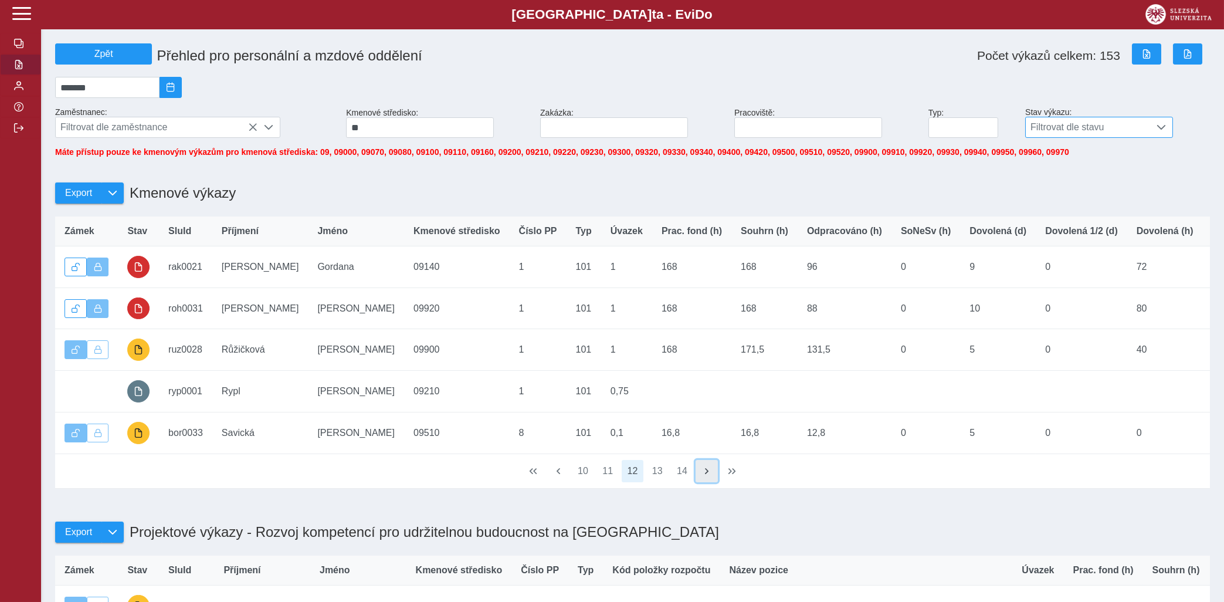
click at [711, 475] on span "button" at bounding box center [706, 470] width 9 height 9
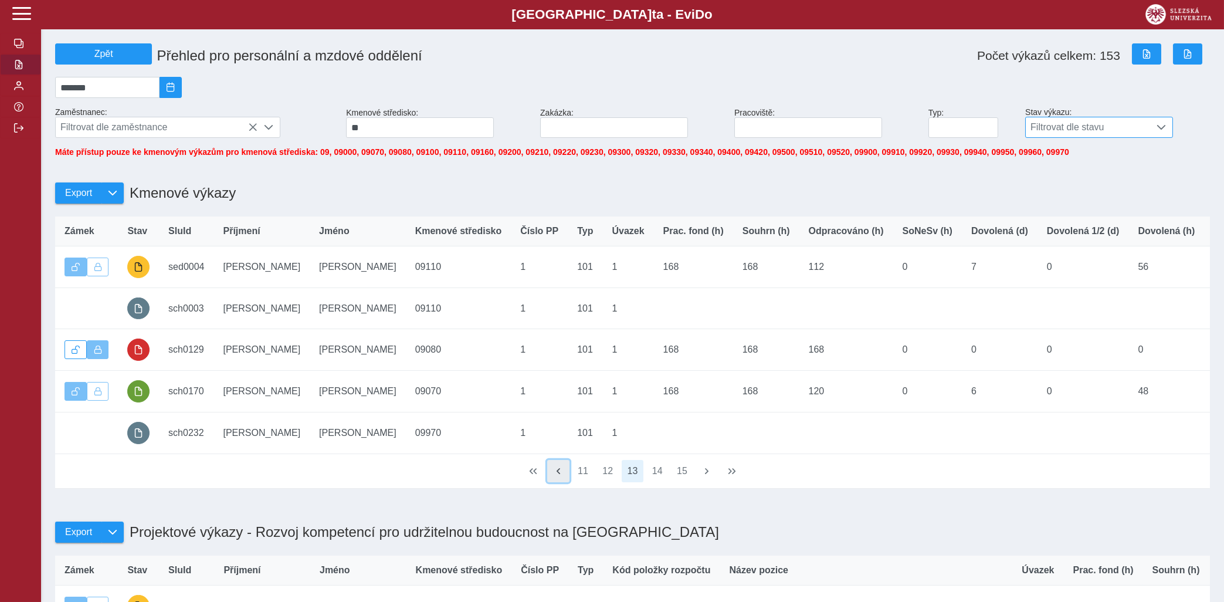
click at [563, 478] on button "button" at bounding box center [558, 471] width 22 height 22
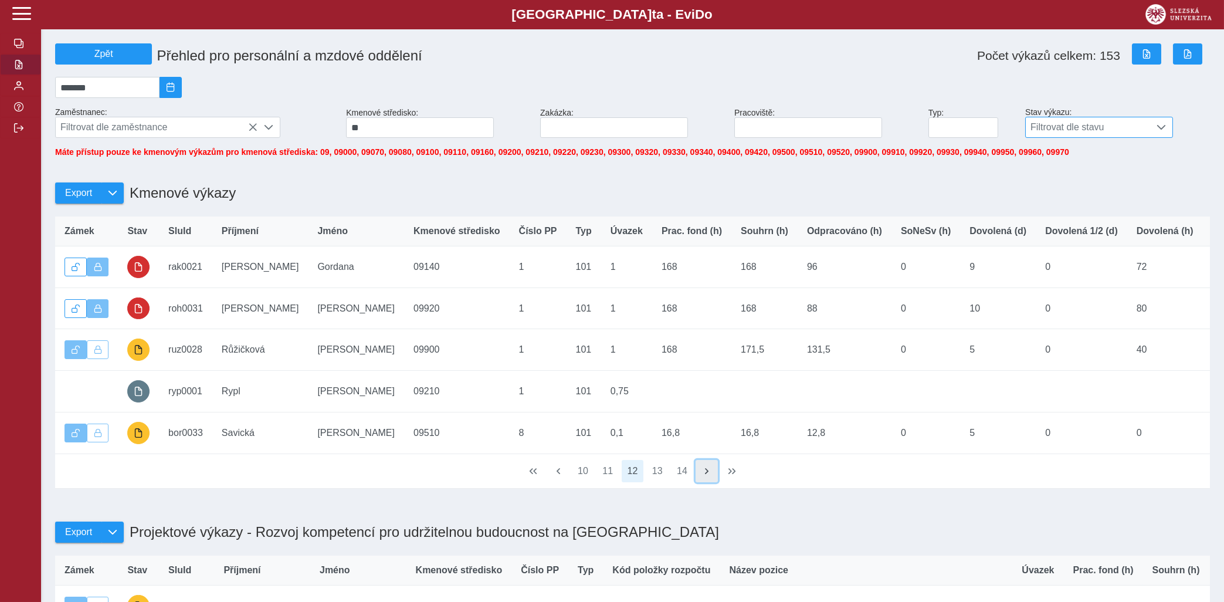
click at [706, 475] on span "button" at bounding box center [706, 470] width 9 height 9
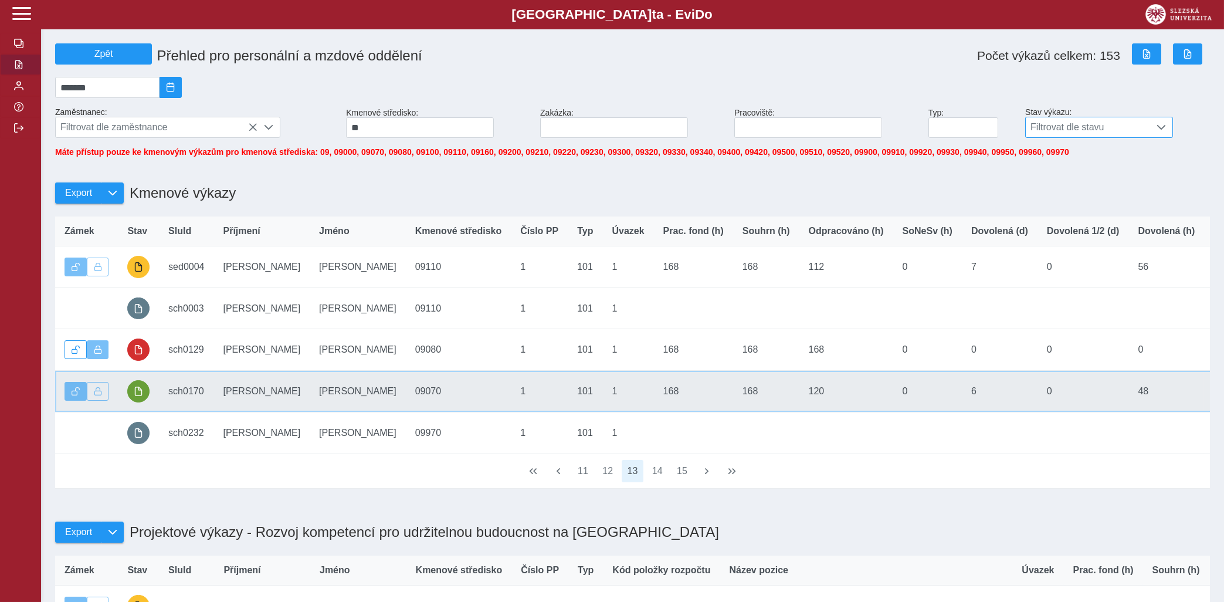
click at [733, 412] on td "Souhrn (h) 168" at bounding box center [766, 392] width 66 height 42
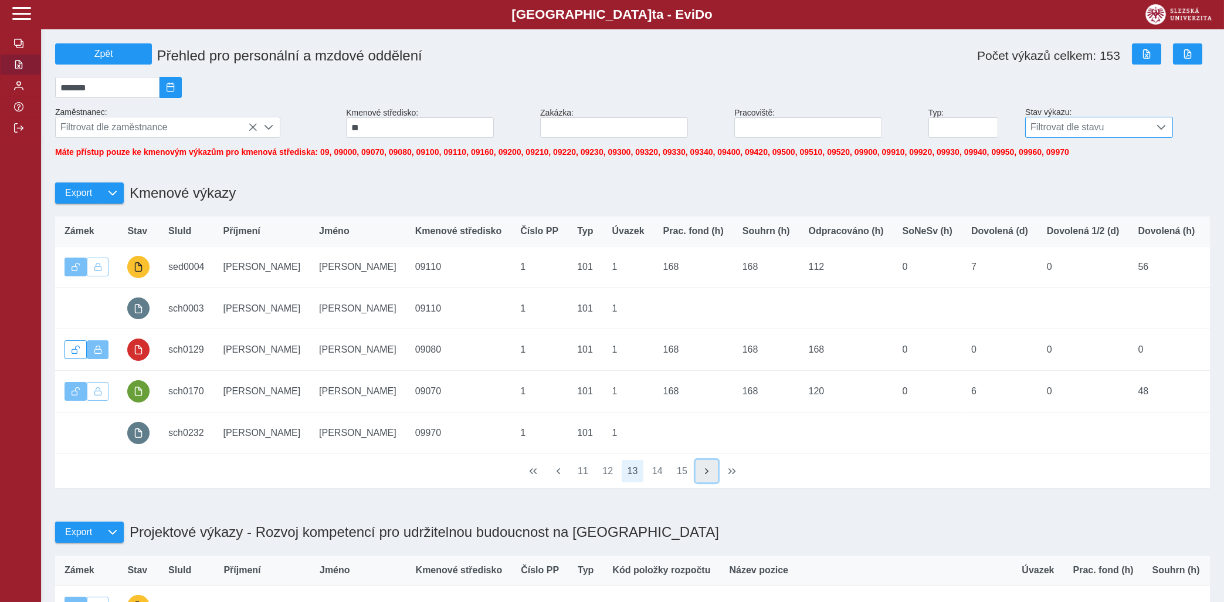
click at [705, 475] on span "button" at bounding box center [706, 470] width 9 height 9
click at [709, 475] on span "button" at bounding box center [706, 470] width 9 height 9
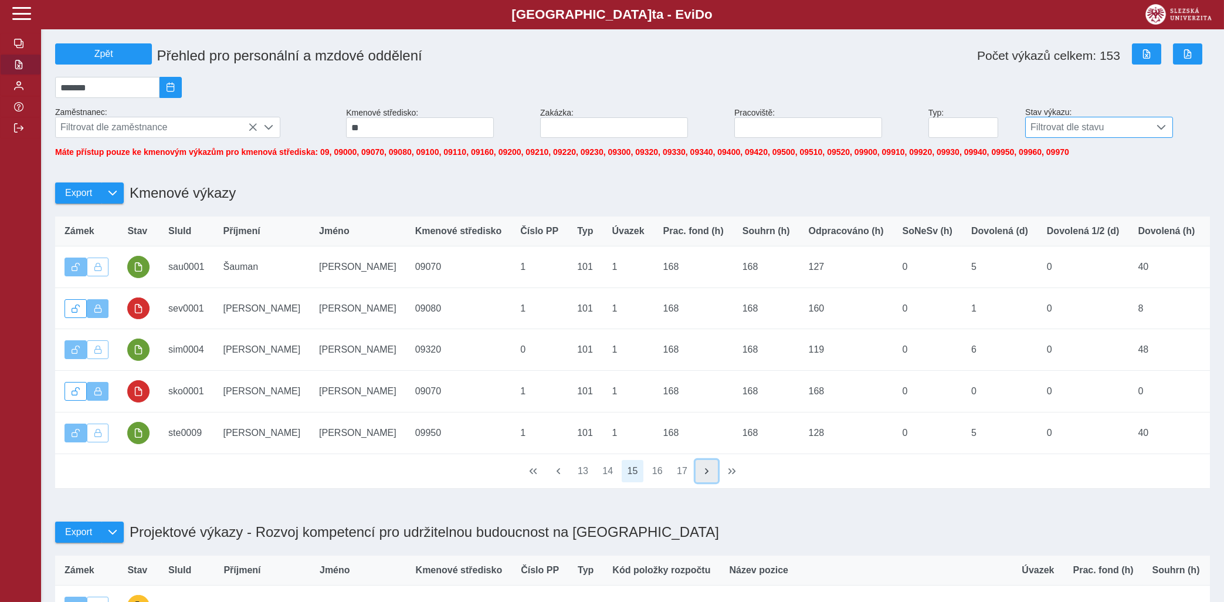
click at [709, 475] on span "button" at bounding box center [706, 470] width 9 height 9
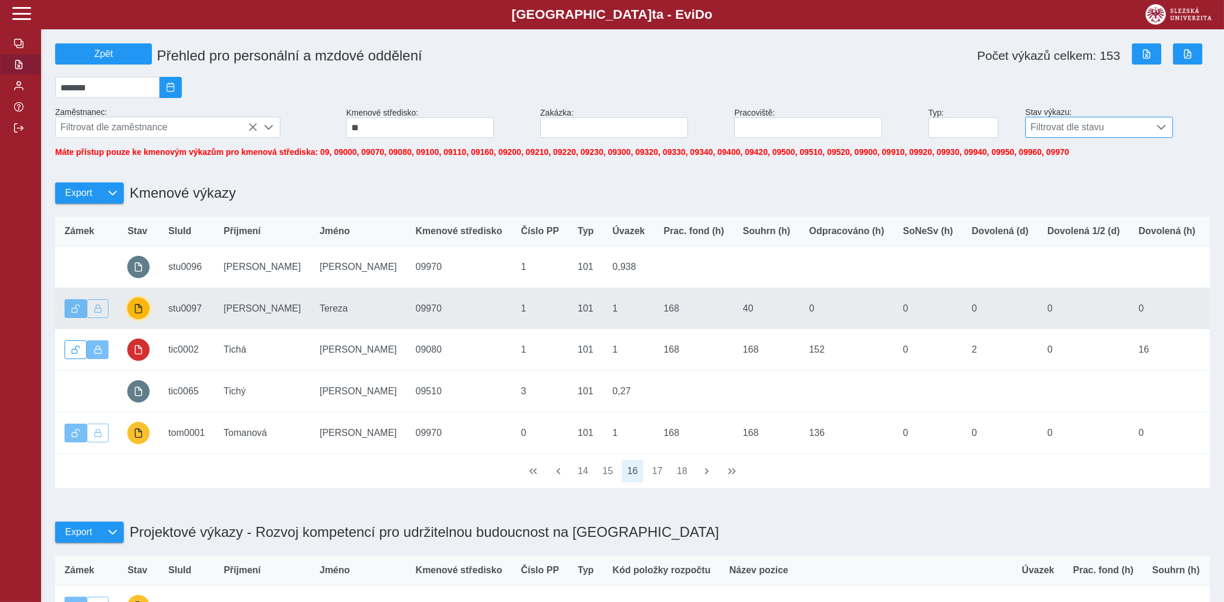
click at [137, 313] on span "button" at bounding box center [138, 308] width 9 height 9
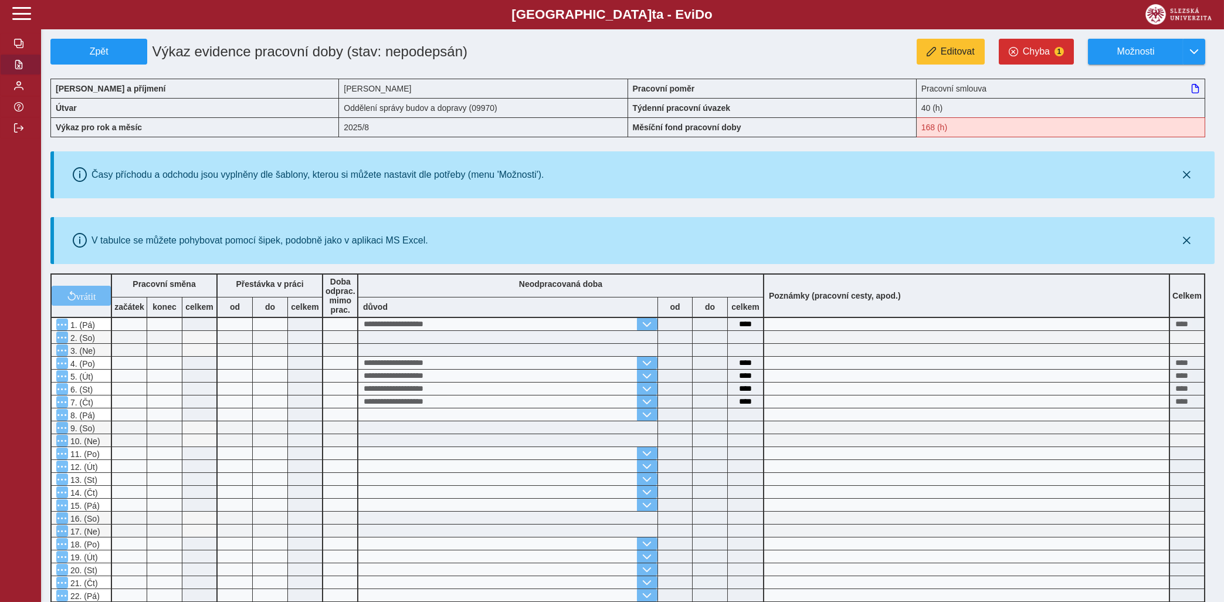
click at [21, 69] on span "button" at bounding box center [18, 64] width 9 height 9
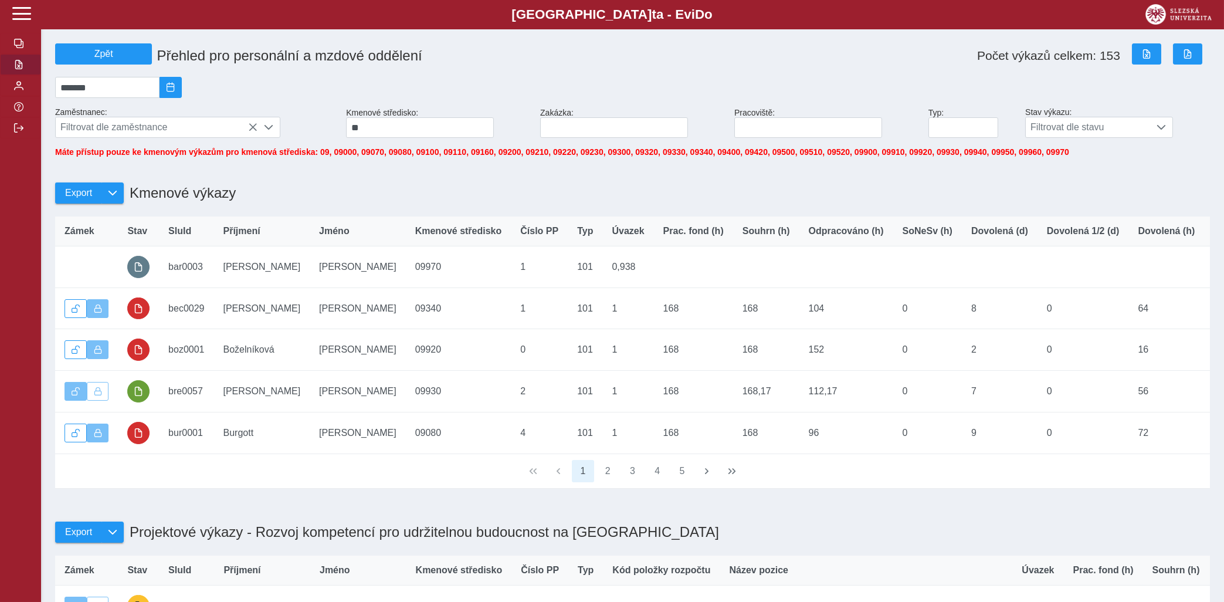
drag, startPoint x: 4, startPoint y: 94, endPoint x: -33, endPoint y: 179, distance: 92.9
click at [709, 475] on span "button" at bounding box center [706, 470] width 9 height 9
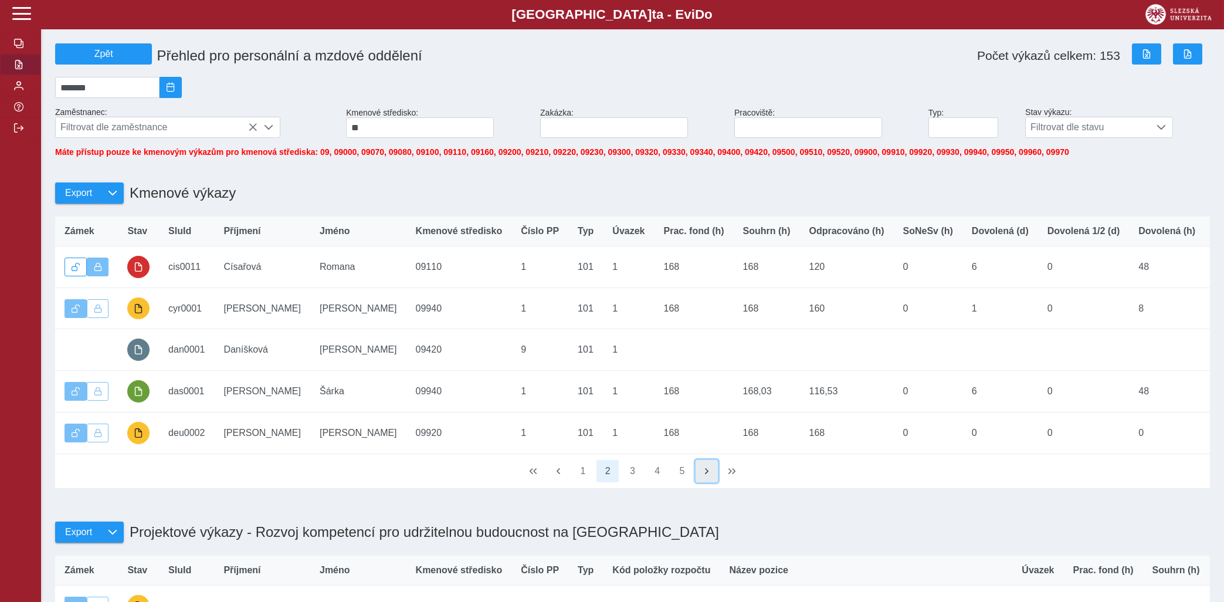
click at [707, 475] on button "button" at bounding box center [706, 471] width 22 height 22
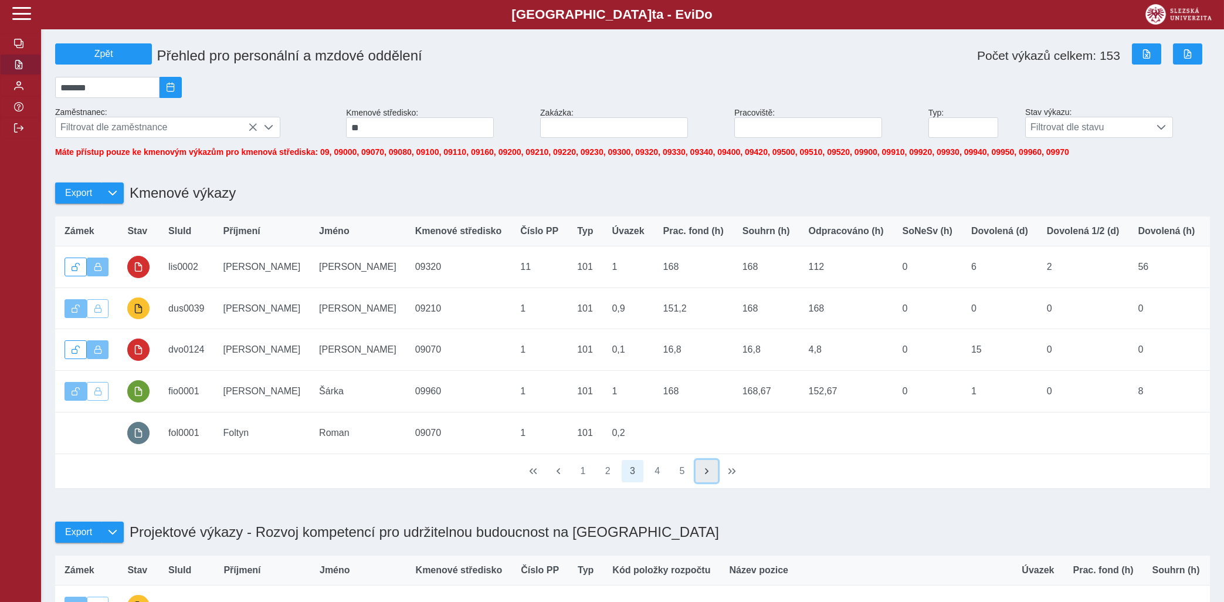
click at [707, 475] on button "button" at bounding box center [706, 471] width 22 height 22
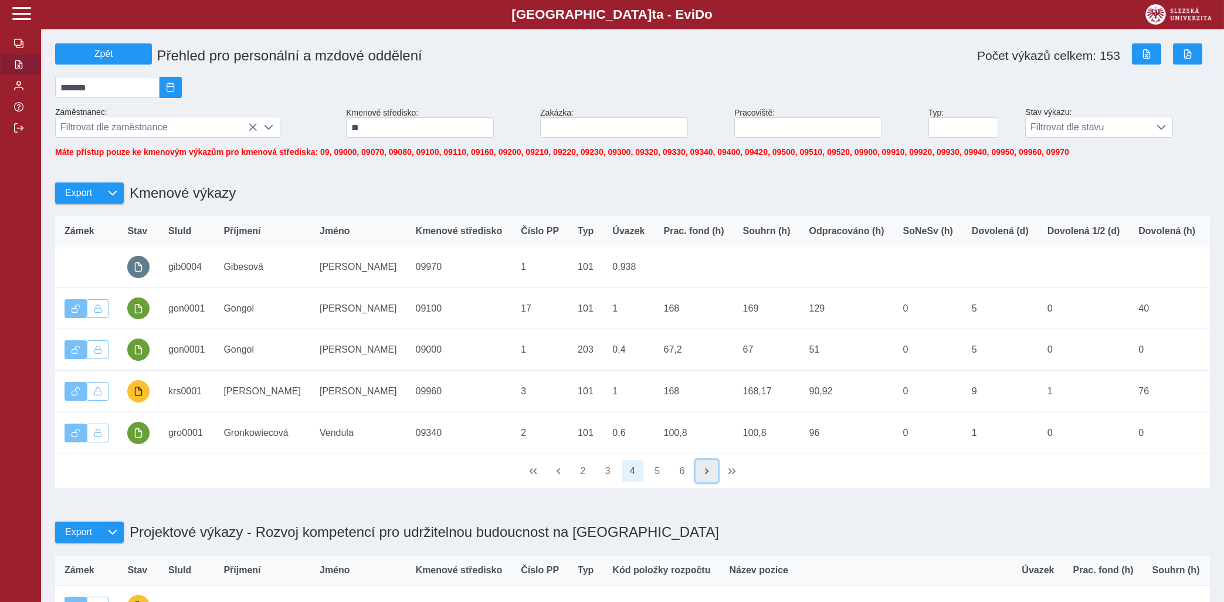
click at [707, 475] on button "button" at bounding box center [706, 471] width 22 height 22
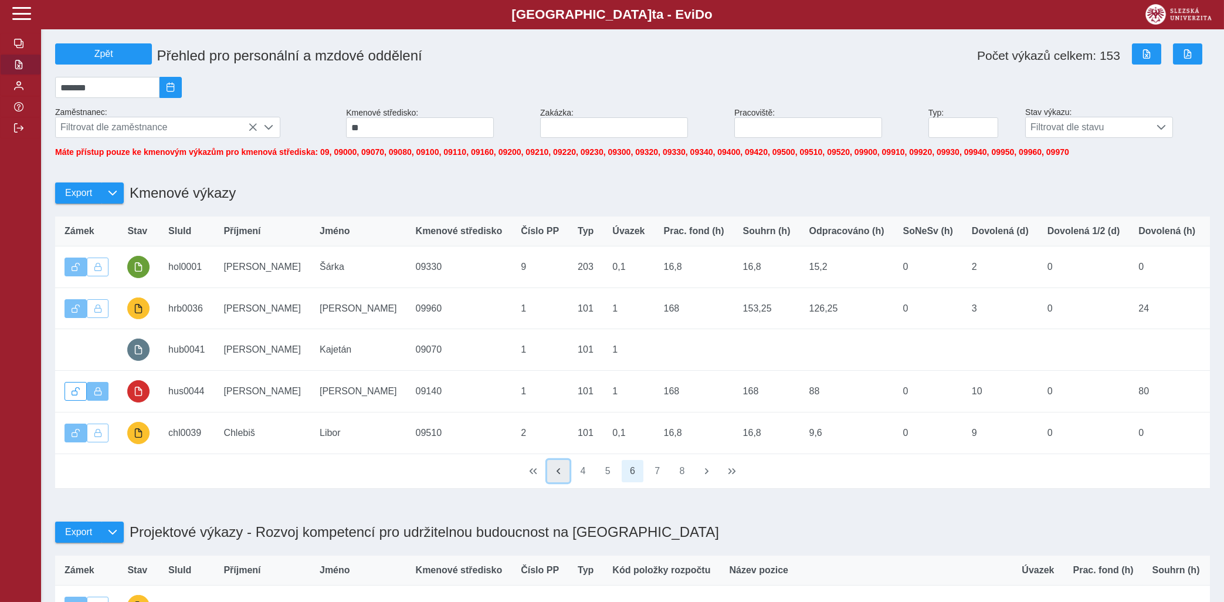
click at [567, 482] on button "button" at bounding box center [558, 471] width 22 height 22
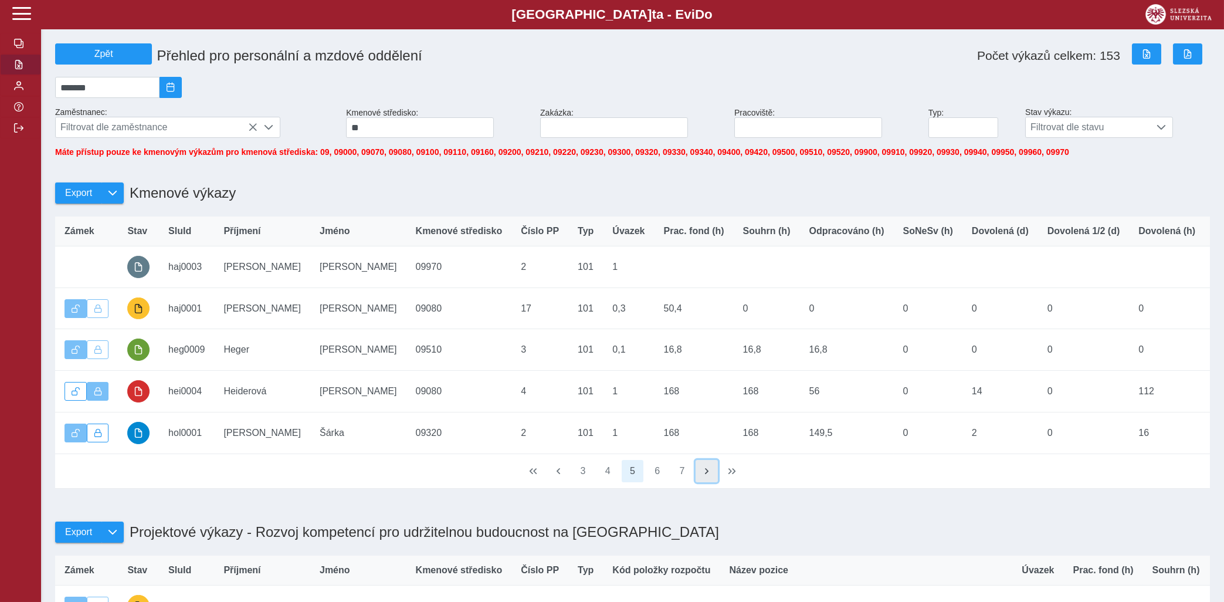
click at [702, 480] on button "button" at bounding box center [706, 471] width 22 height 22
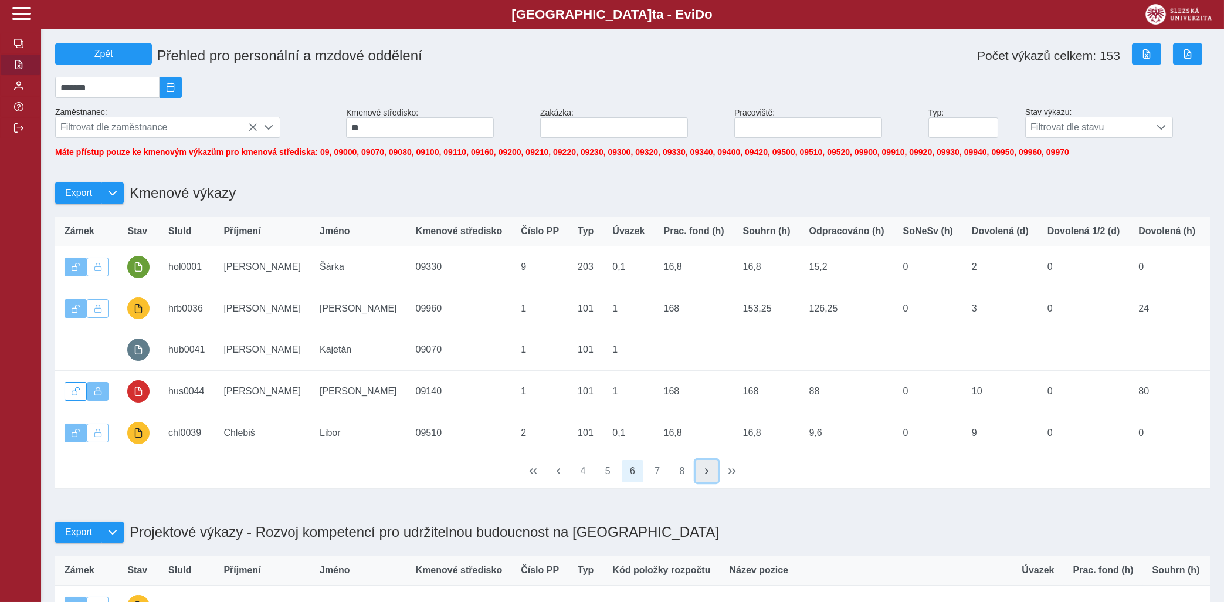
click at [702, 480] on button "button" at bounding box center [706, 471] width 22 height 22
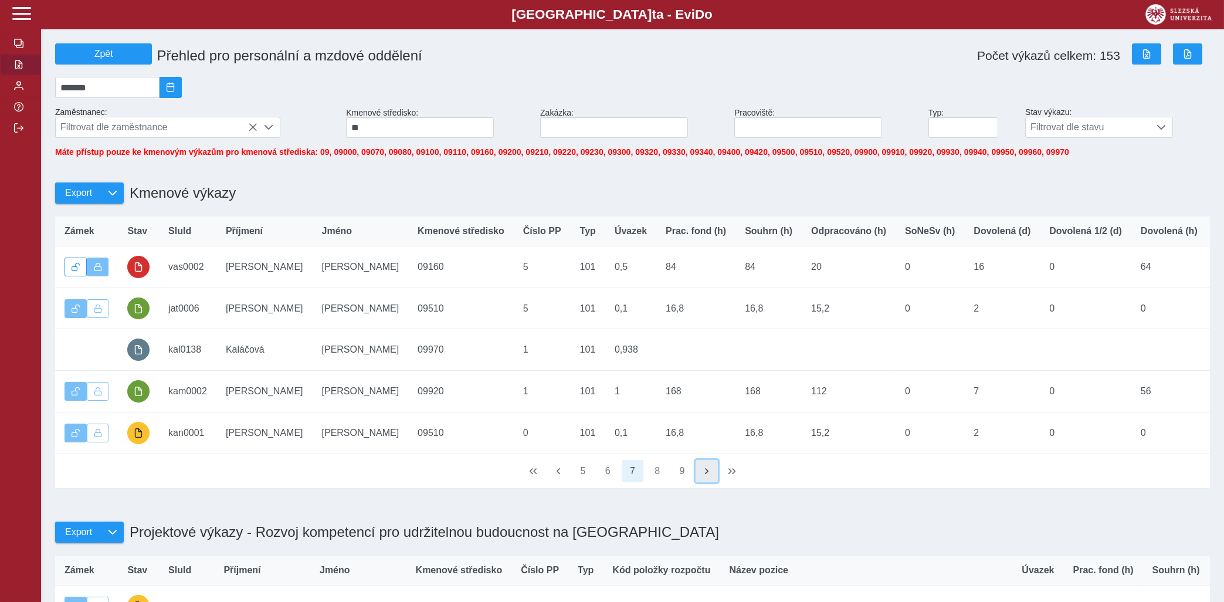
click at [702, 480] on button "button" at bounding box center [706, 471] width 22 height 22
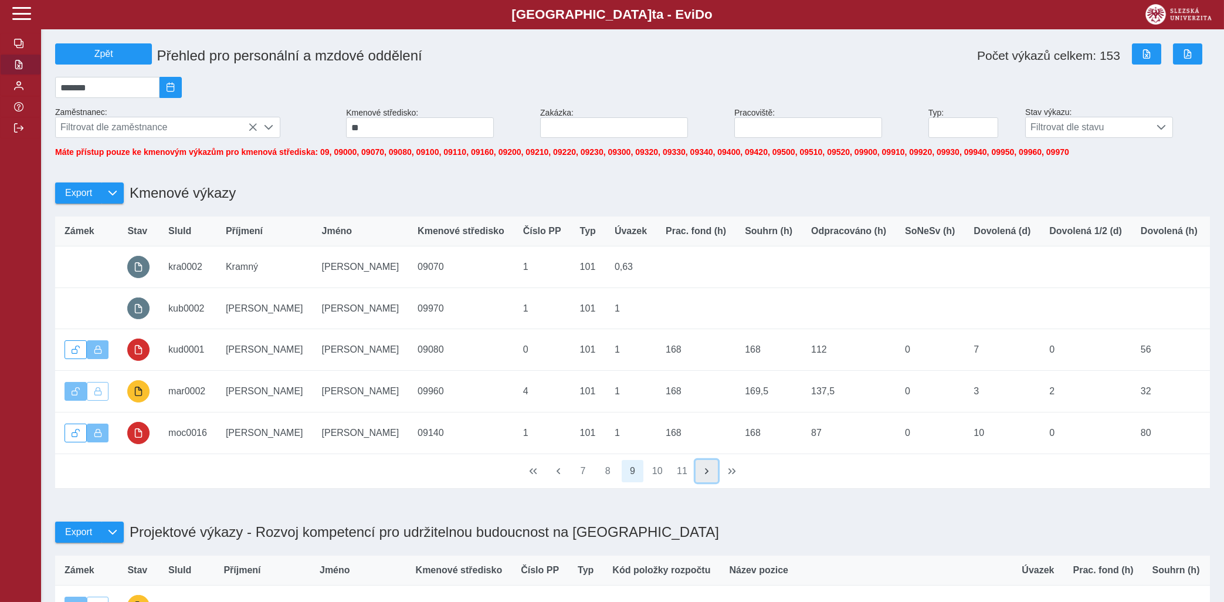
click at [702, 480] on button "button" at bounding box center [706, 471] width 22 height 22
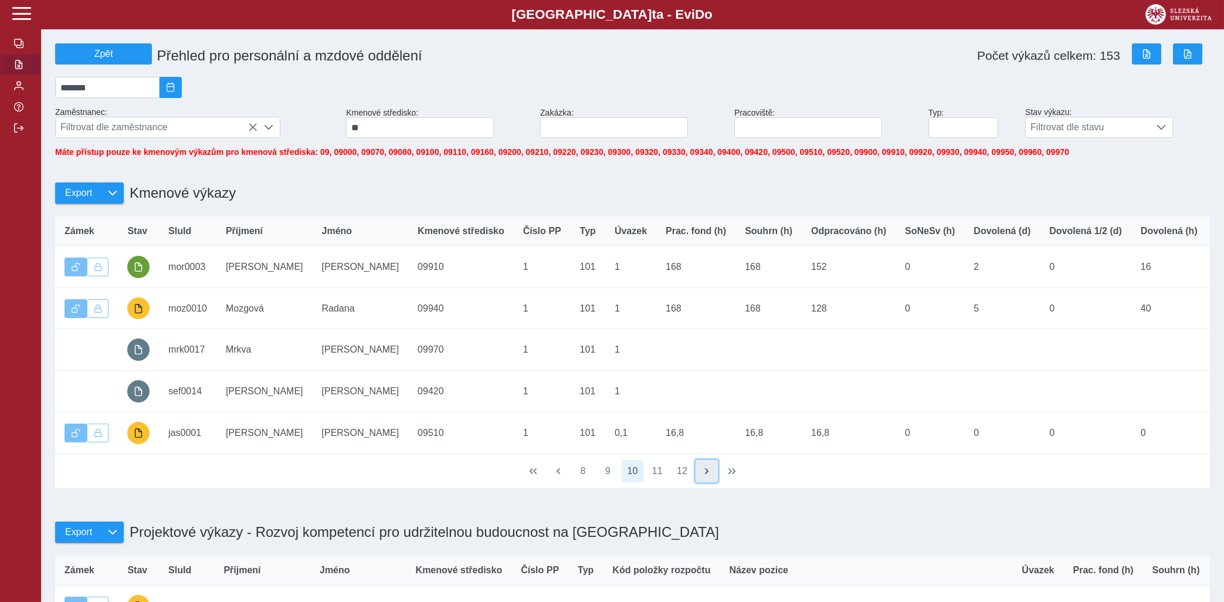
click at [702, 480] on button "button" at bounding box center [706, 471] width 22 height 22
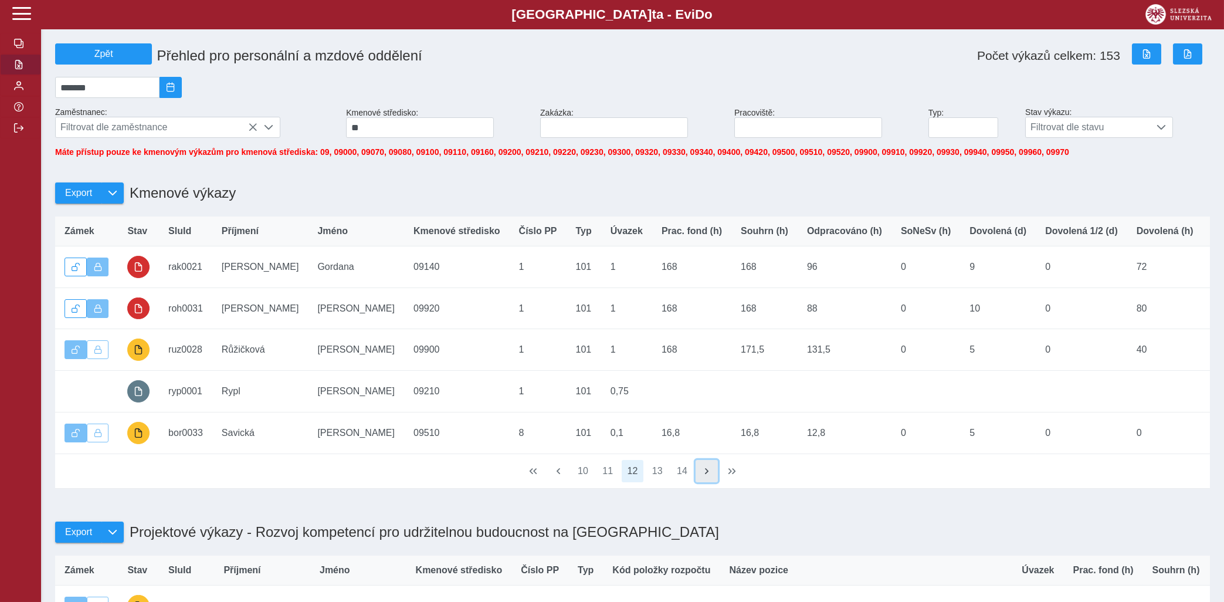
click at [702, 480] on button "button" at bounding box center [706, 471] width 22 height 22
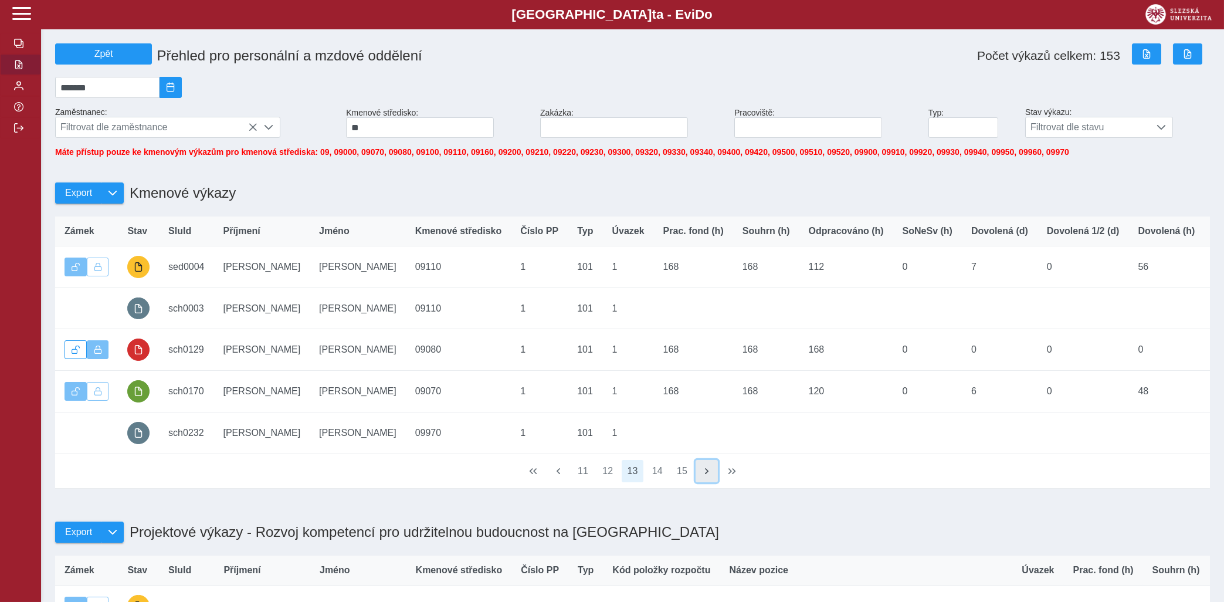
click at [702, 480] on button "button" at bounding box center [706, 471] width 22 height 22
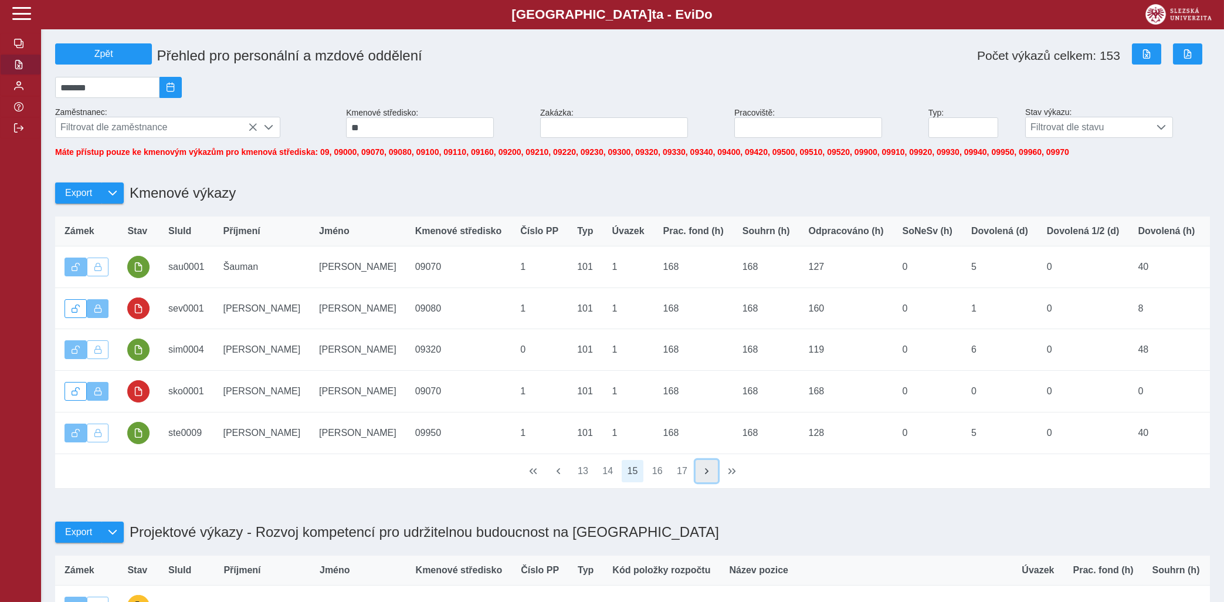
click at [702, 480] on button "button" at bounding box center [706, 471] width 22 height 22
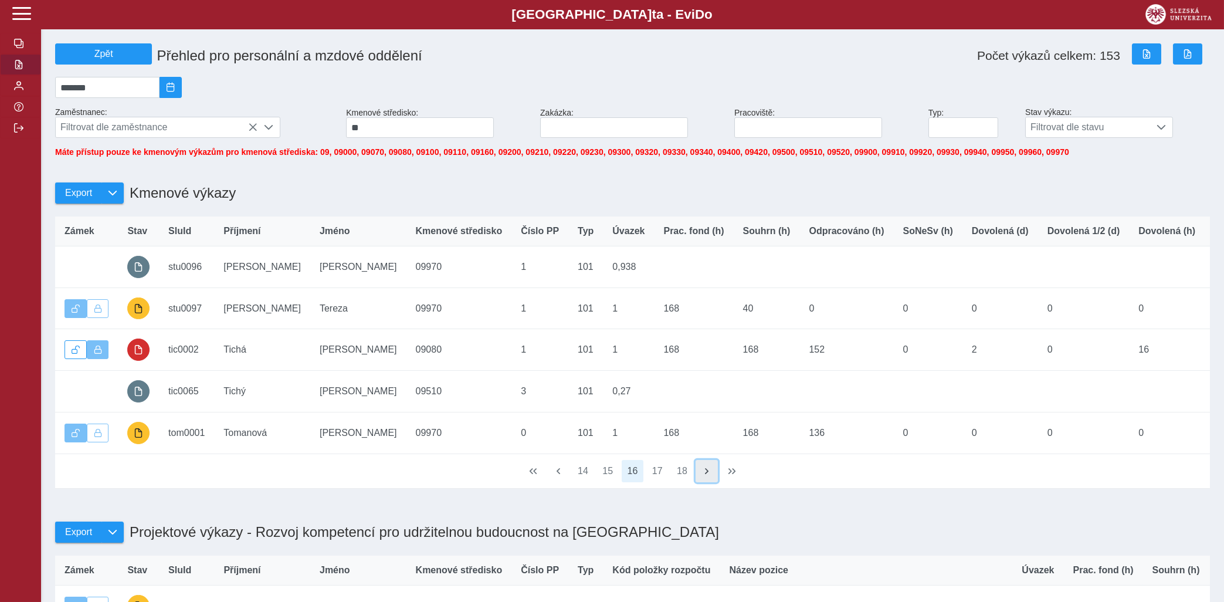
click at [702, 480] on button "button" at bounding box center [706, 471] width 22 height 22
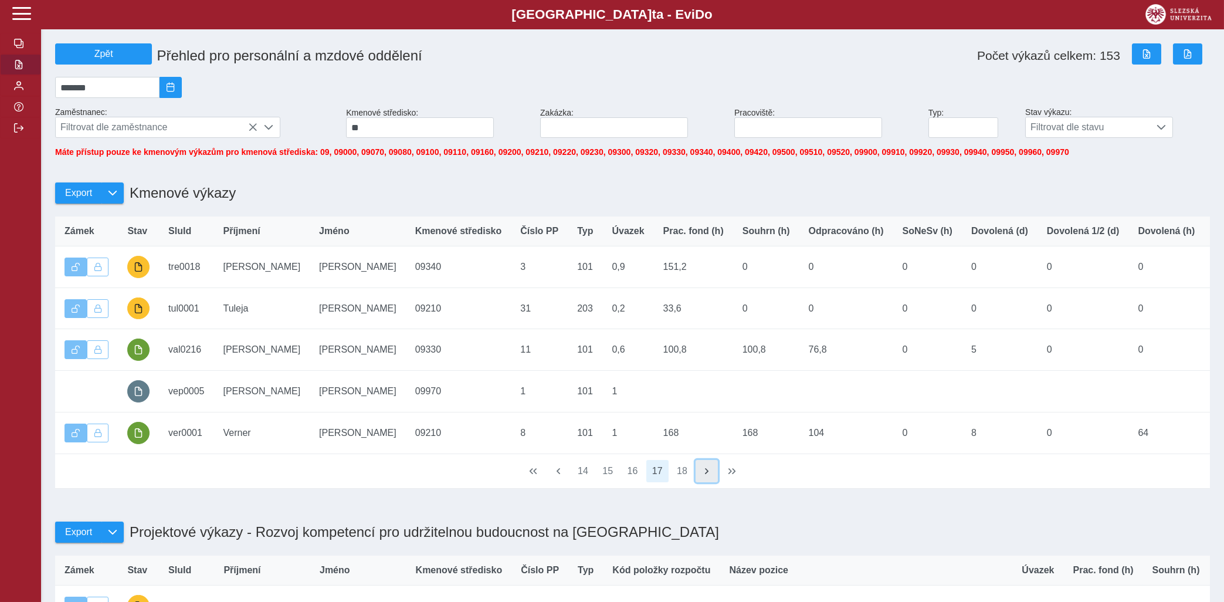
click at [702, 480] on button "button" at bounding box center [706, 471] width 22 height 22
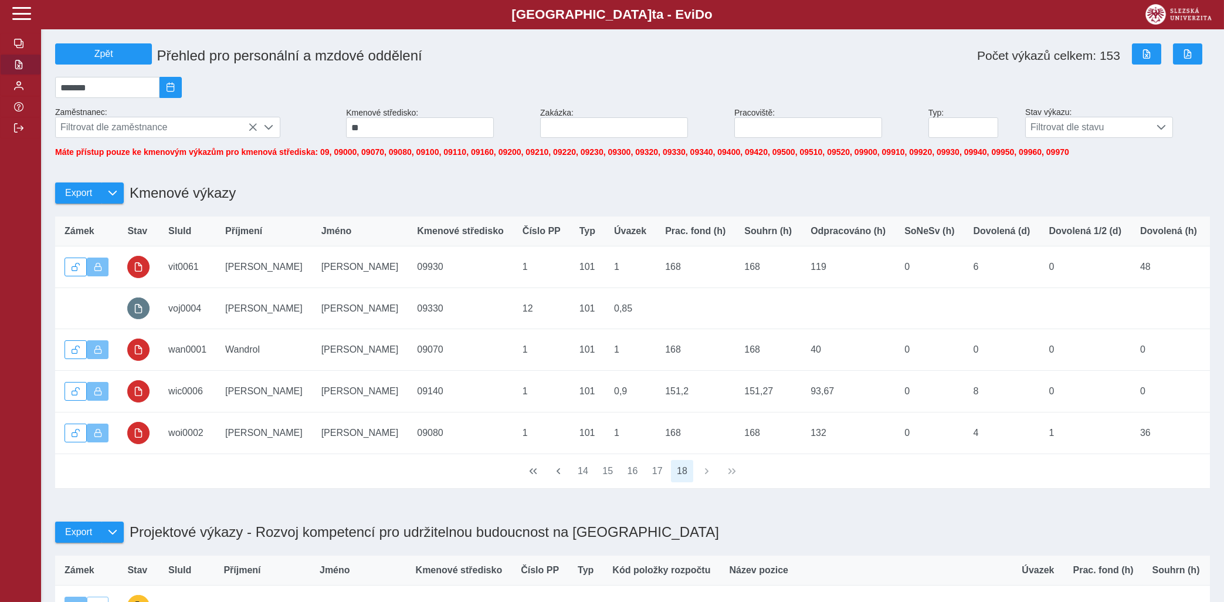
click at [702, 480] on div "14 15 16 17 18" at bounding box center [632, 471] width 1154 height 35
click at [528, 476] on button "button" at bounding box center [533, 471] width 22 height 22
